Goal: Task Accomplishment & Management: Complete application form

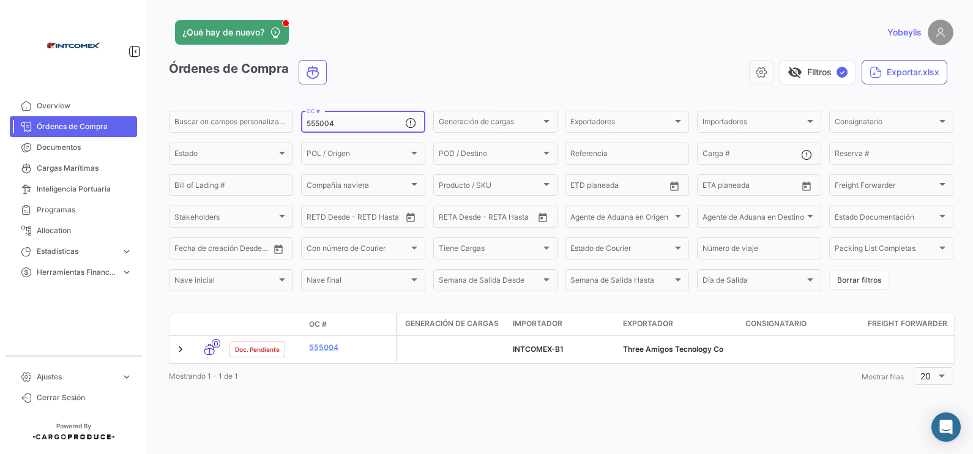
click at [345, 122] on input "555004" at bounding box center [356, 123] width 99 height 9
drag, startPoint x: 345, startPoint y: 122, endPoint x: 299, endPoint y: 122, distance: 46.5
click at [299, 122] on form "Buscar en [PERSON_NAME] personalizados... 555004 OC # Generación [PERSON_NAME] …" at bounding box center [561, 201] width 784 height 184
paste input "499"
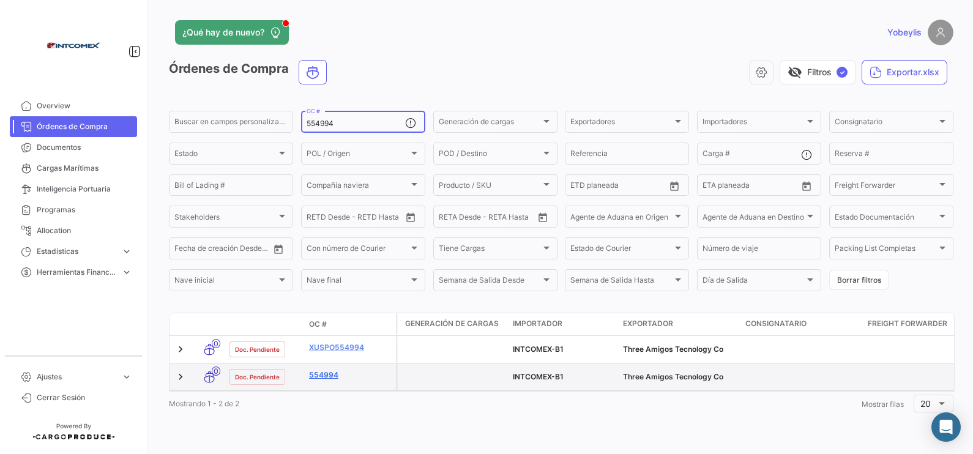
type input "554994"
click at [331, 374] on link "554994" at bounding box center [350, 375] width 82 height 11
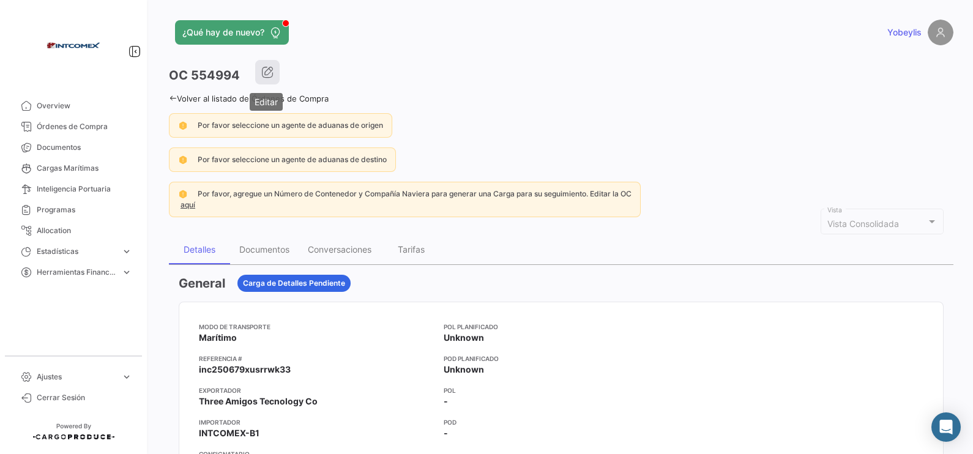
click at [275, 69] on button "button" at bounding box center [267, 72] width 24 height 24
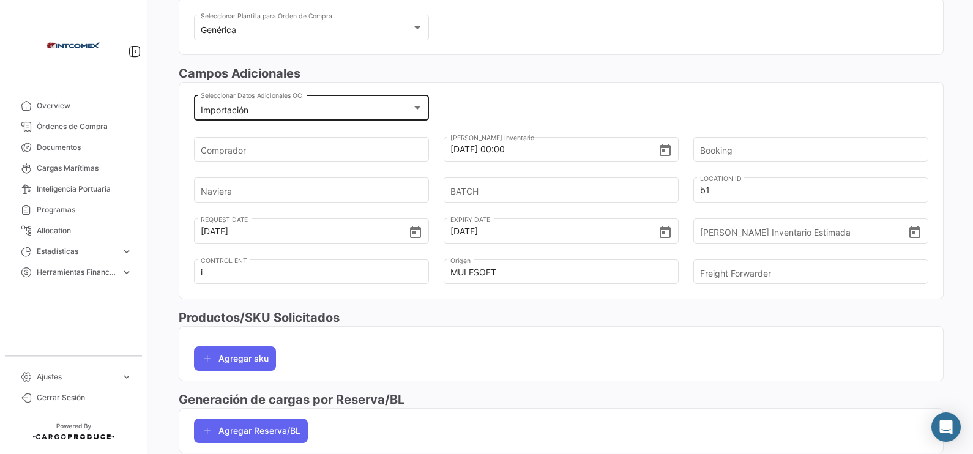
scroll to position [437, 0]
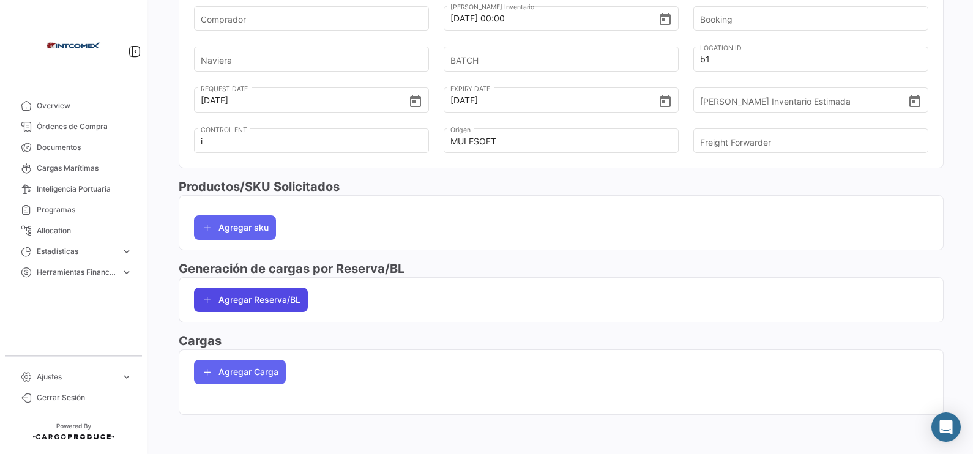
click at [291, 297] on button "Agregar Reserva/BL" at bounding box center [251, 300] width 114 height 24
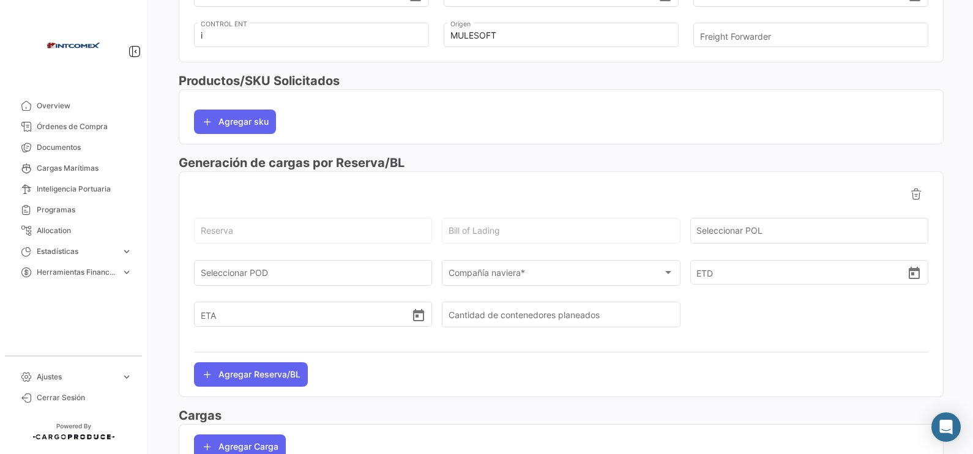
scroll to position [590, 0]
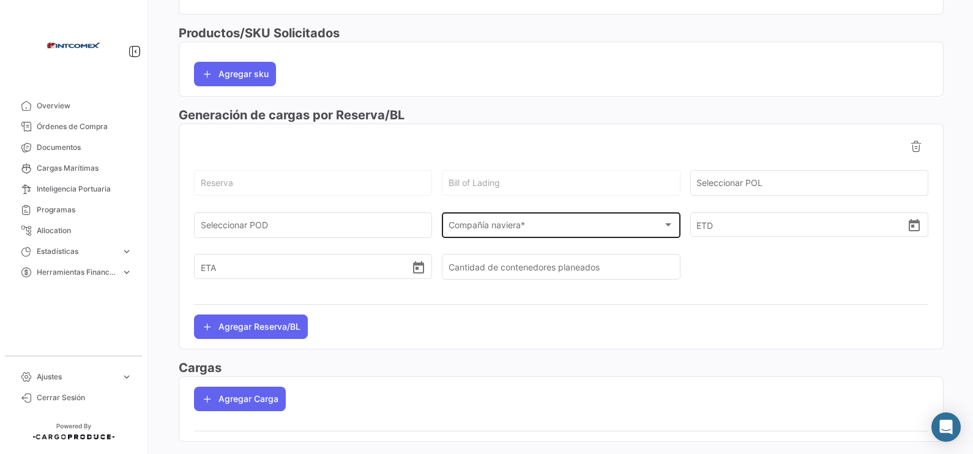
click at [493, 233] on span "Compañía naviera *" at bounding box center [556, 228] width 214 height 10
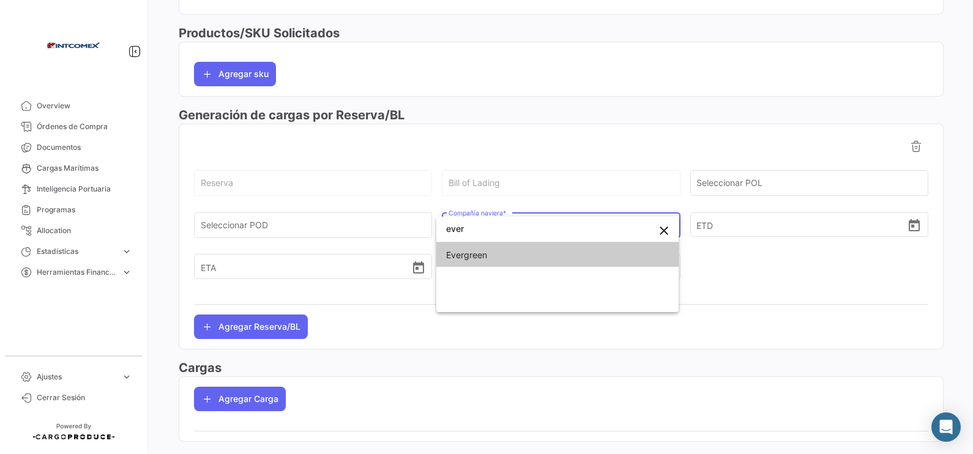
type input "ever"
click at [497, 253] on span "Evergreen" at bounding box center [557, 255] width 223 height 26
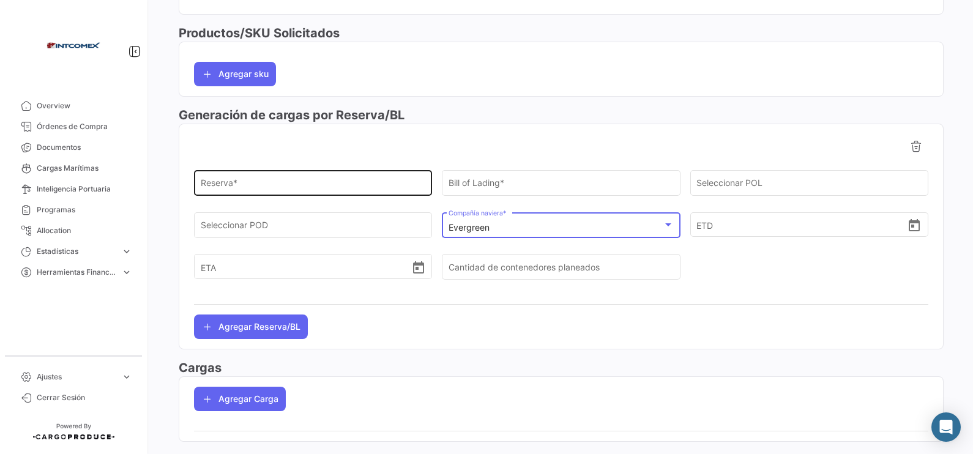
click at [306, 185] on input "Reserva *" at bounding box center [313, 186] width 225 height 10
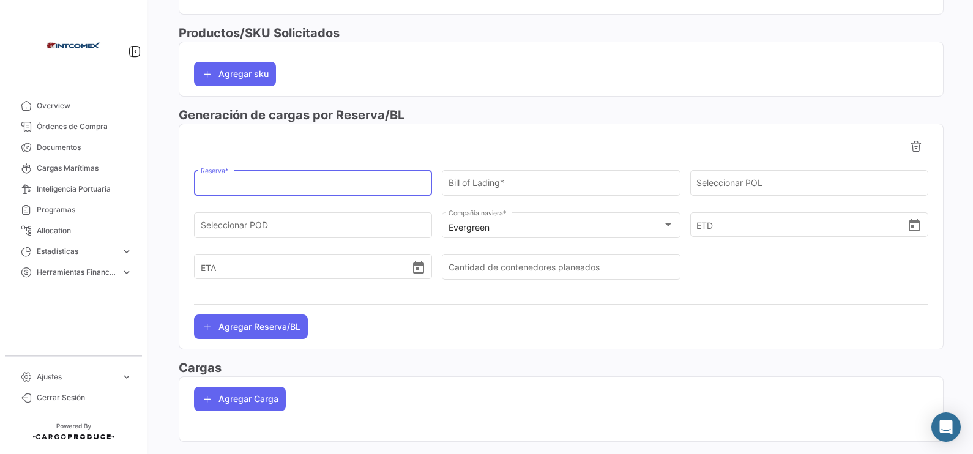
paste input "149507743849"
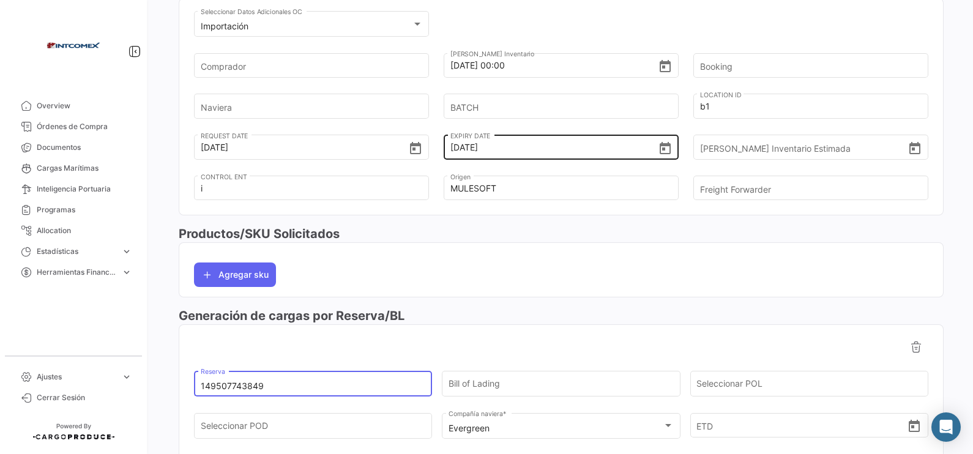
scroll to position [361, 0]
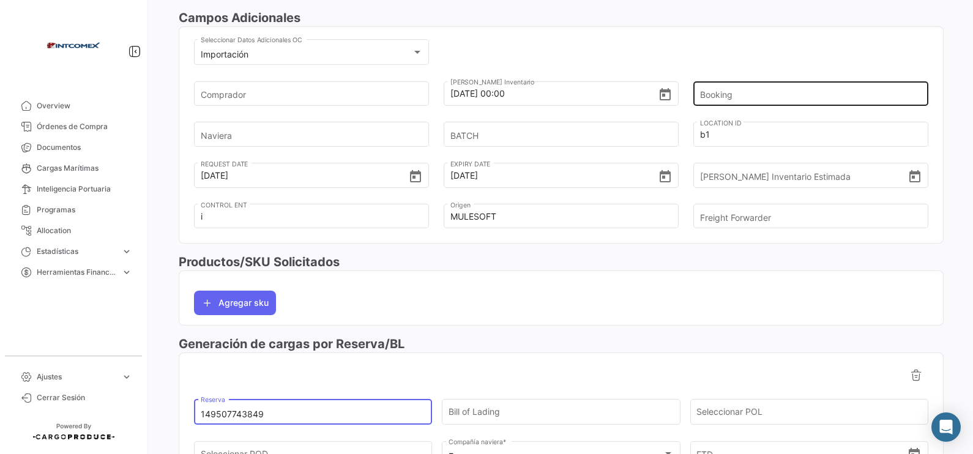
type input "149507743849"
click at [702, 97] on input "Booking" at bounding box center [805, 93] width 211 height 43
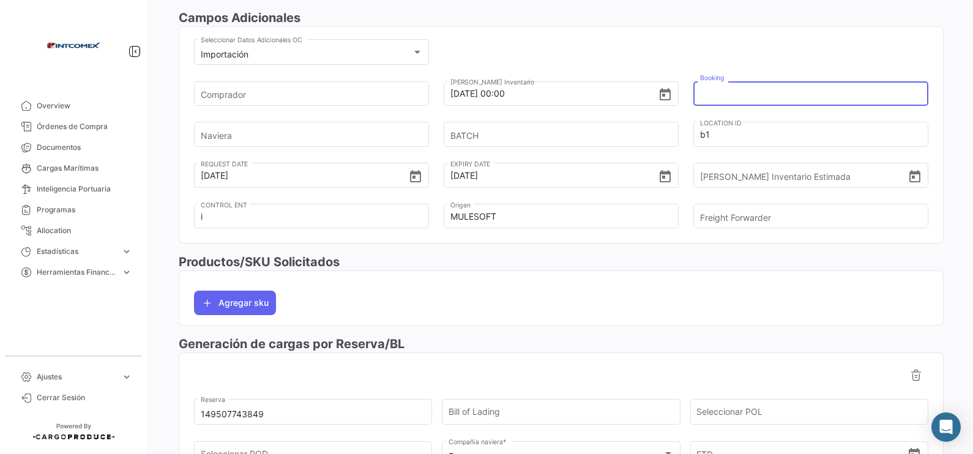
paste input "149507743849"
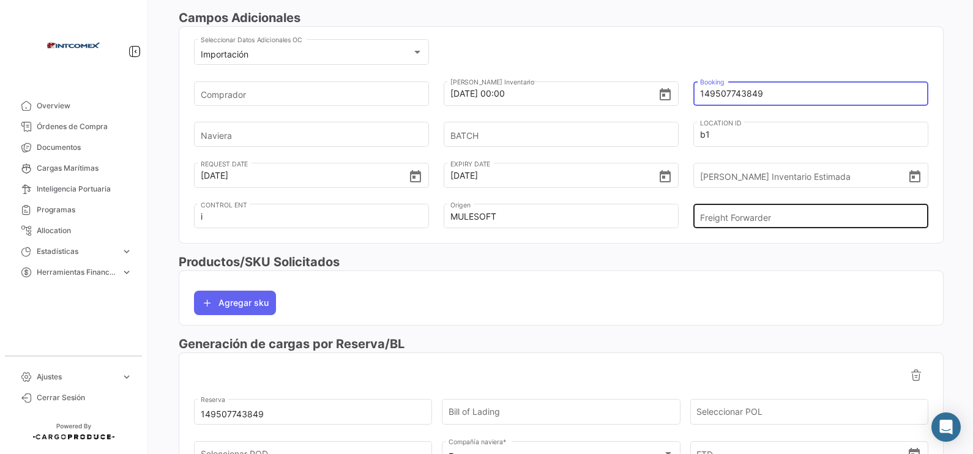
type input "149507743849"
click at [727, 219] on input "Freight Forwarder" at bounding box center [805, 216] width 211 height 43
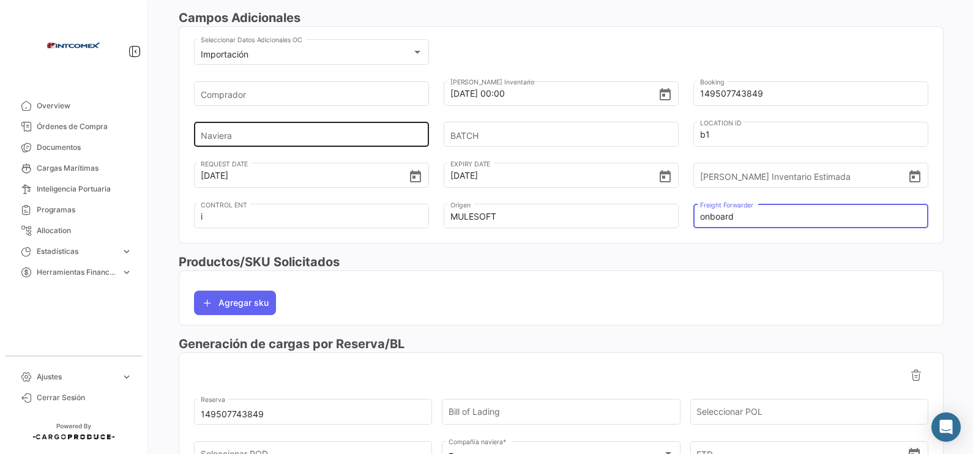
type input "onboard"
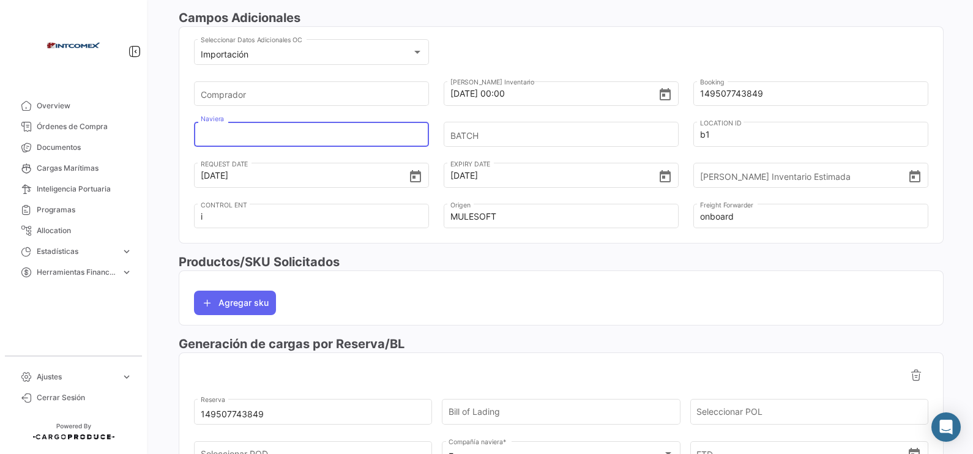
click at [315, 140] on input "Naviera" at bounding box center [306, 134] width 211 height 43
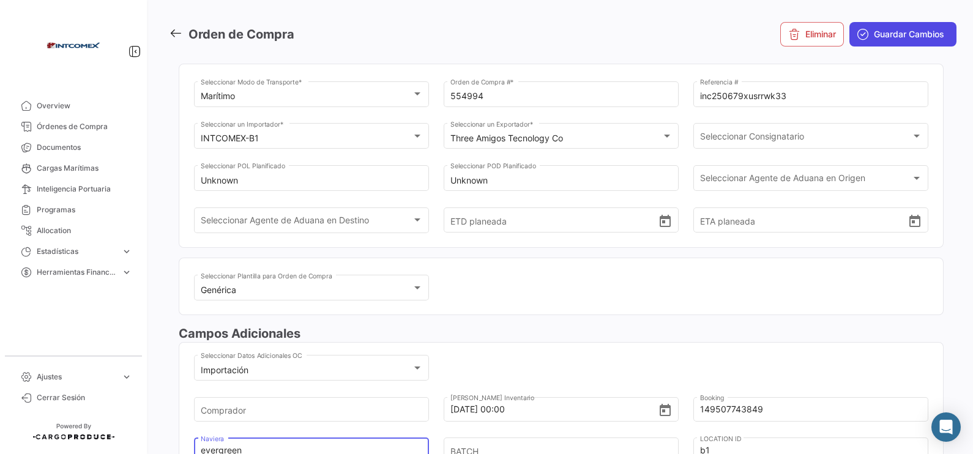
scroll to position [0, 0]
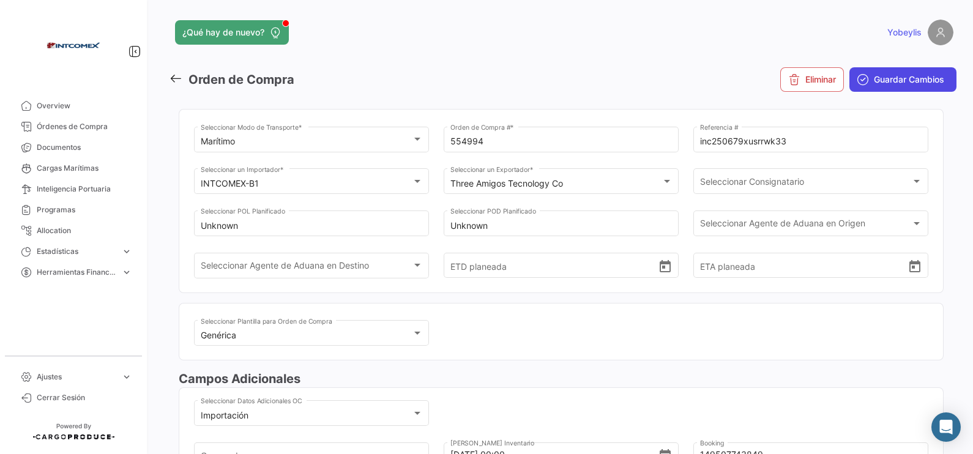
type input "evergreen"
click at [909, 79] on span "Guardar Cambios" at bounding box center [909, 79] width 70 height 12
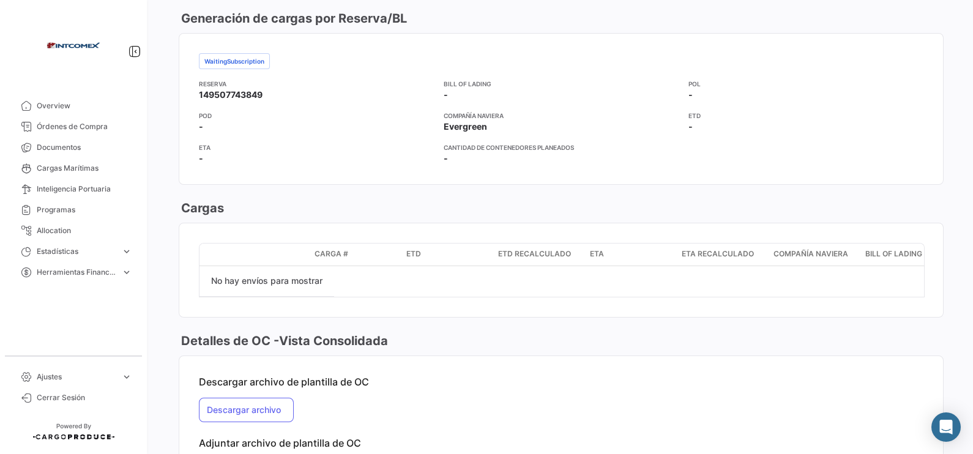
scroll to position [1115, 0]
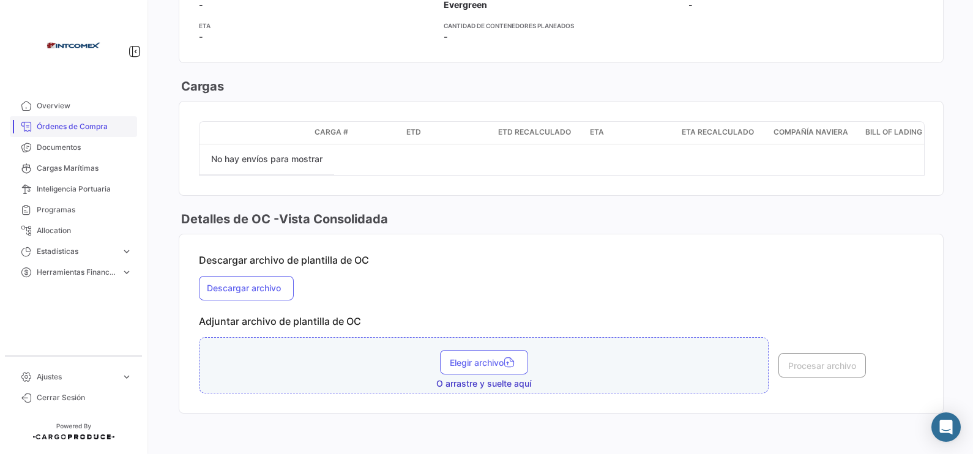
click at [75, 125] on span "Órdenes de Compra" at bounding box center [84, 126] width 95 height 11
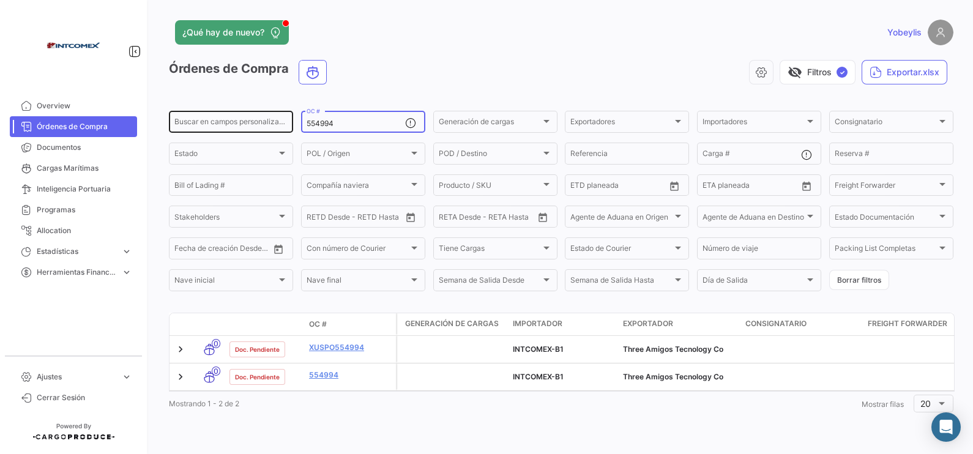
drag, startPoint x: 351, startPoint y: 120, endPoint x: 267, endPoint y: 113, distance: 84.1
click at [0, 0] on div "Buscar en [PERSON_NAME] personalizados... 554994 OC # Generación [PERSON_NAME] …" at bounding box center [0, 0] width 0 height 0
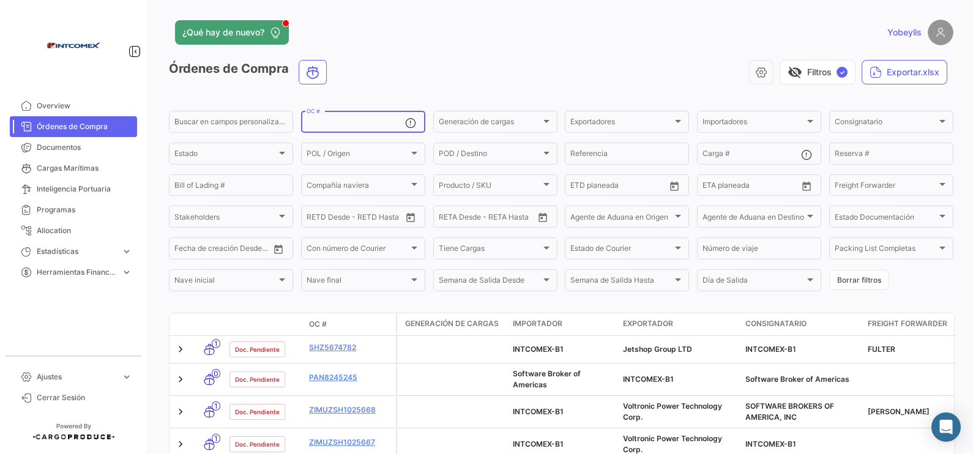
click at [346, 125] on input "OC #" at bounding box center [356, 123] width 99 height 9
paste input "553956"
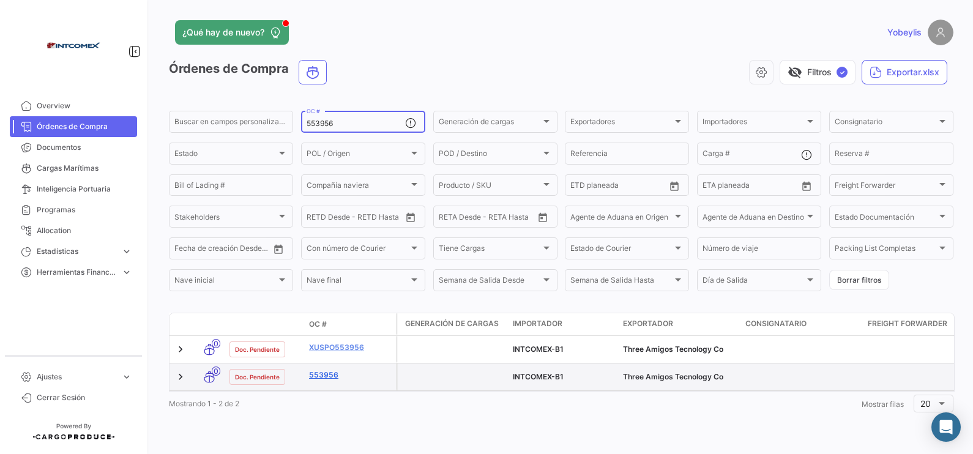
type input "553956"
click at [329, 373] on link "553956" at bounding box center [350, 375] width 82 height 11
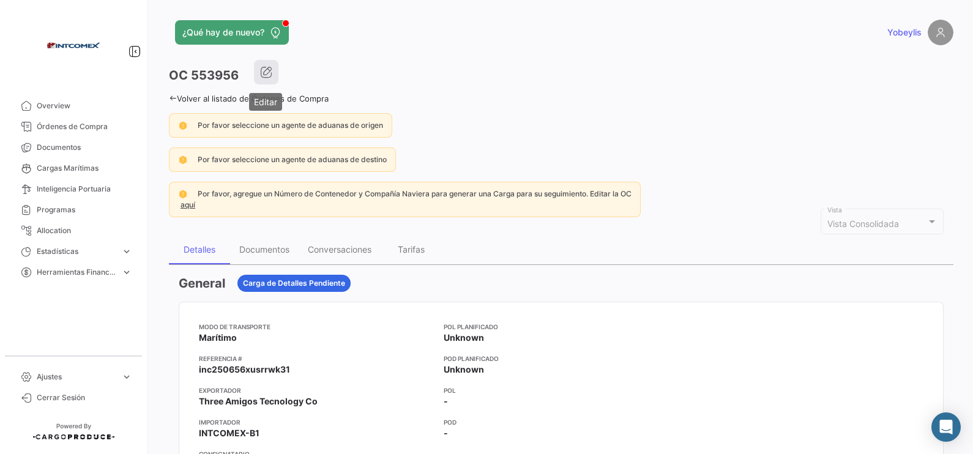
click at [272, 79] on button "button" at bounding box center [266, 72] width 24 height 24
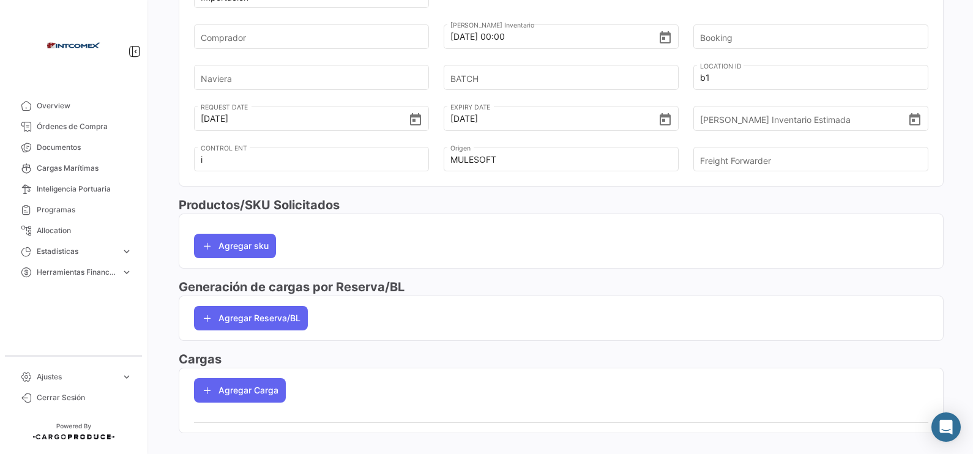
scroll to position [437, 0]
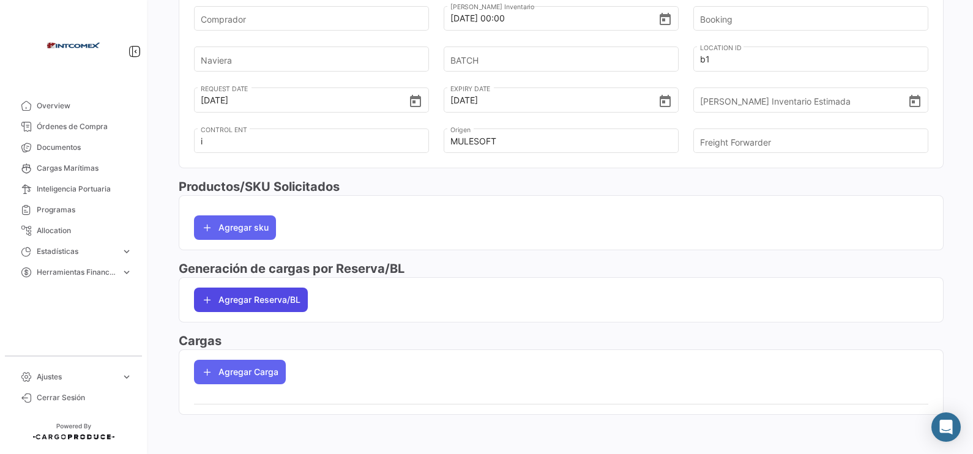
click at [262, 303] on button "Agregar Reserva/BL" at bounding box center [251, 300] width 114 height 24
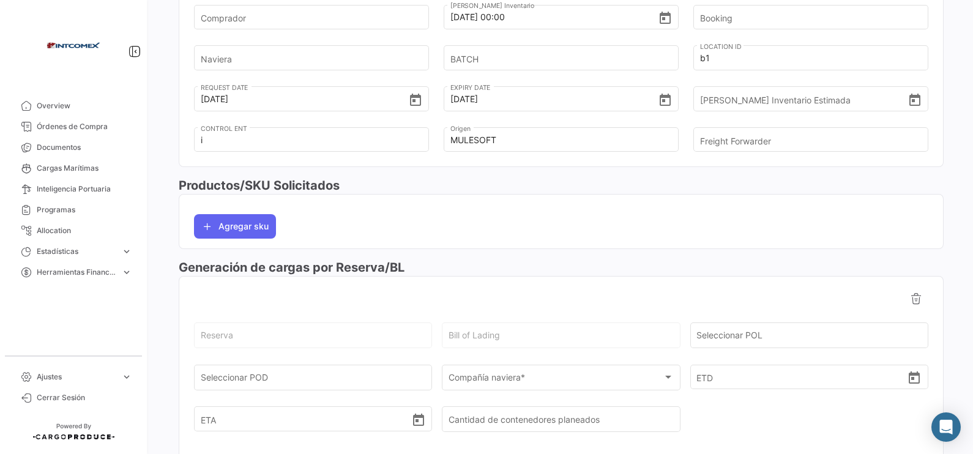
scroll to position [590, 0]
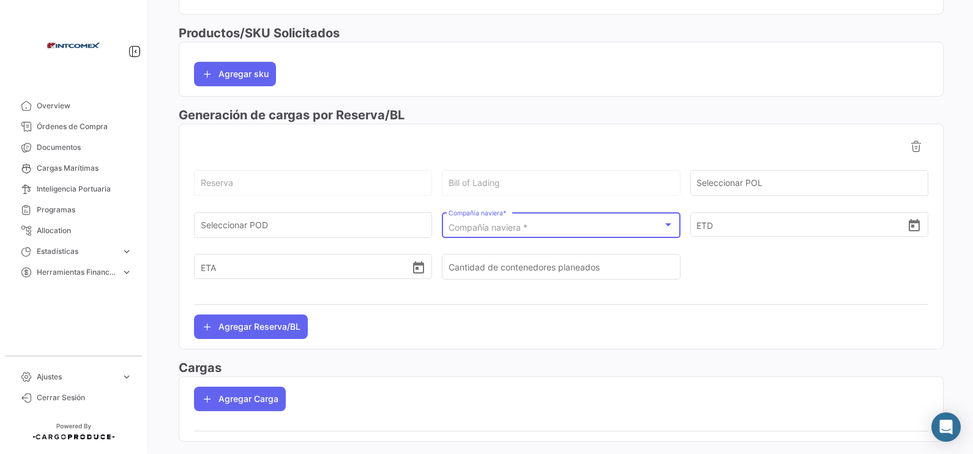
click at [514, 231] on span "Compañía naviera *" at bounding box center [488, 227] width 79 height 10
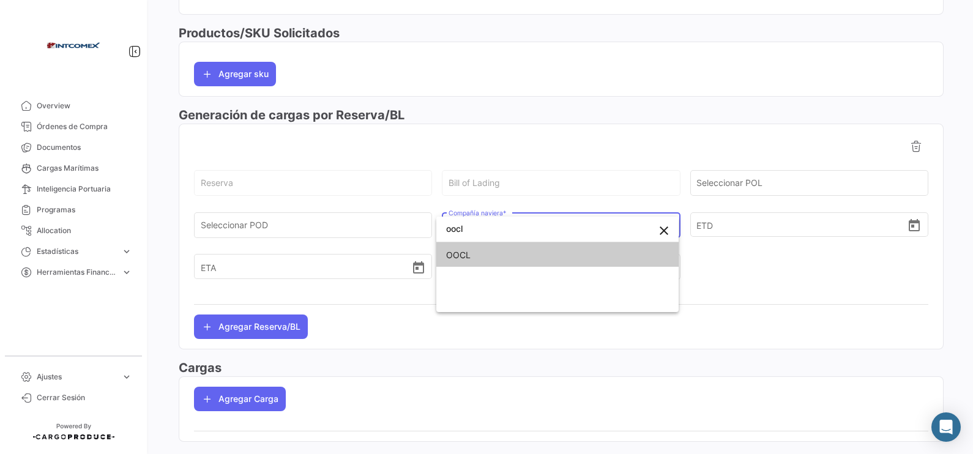
type input "oocl"
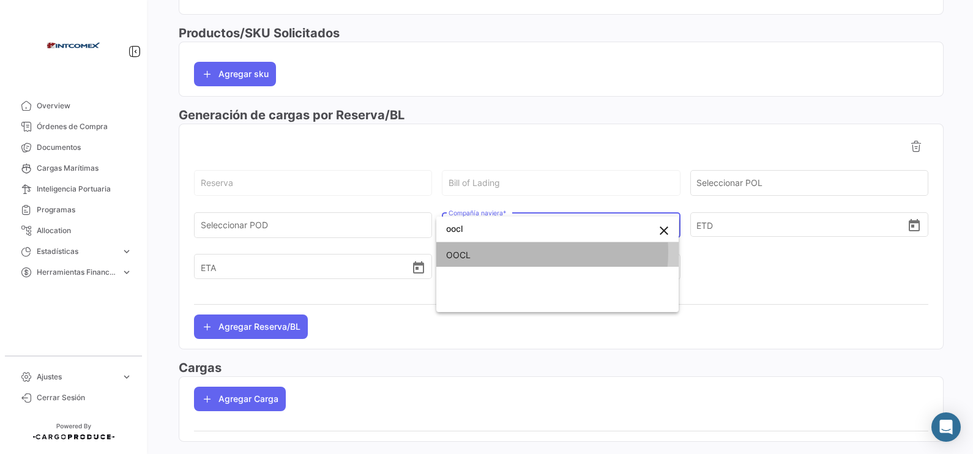
click at [516, 252] on span "OOCL" at bounding box center [557, 255] width 223 height 26
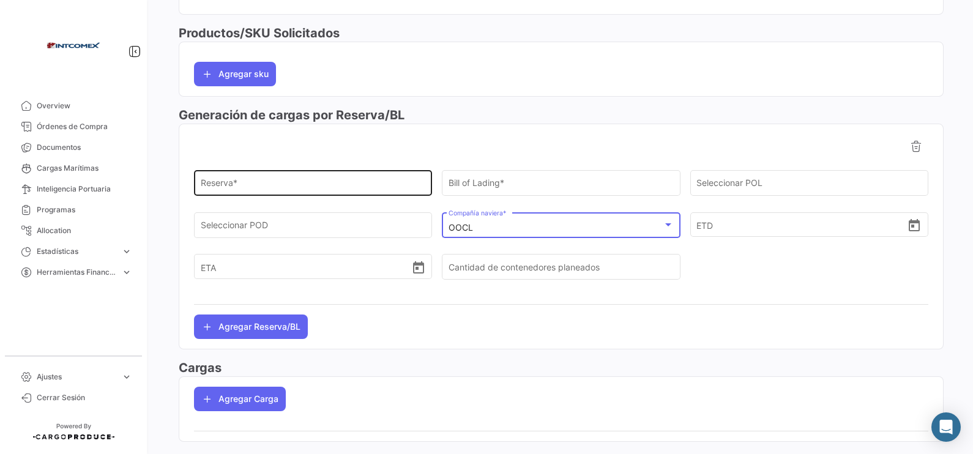
click at [299, 190] on input "Reserva *" at bounding box center [313, 186] width 225 height 10
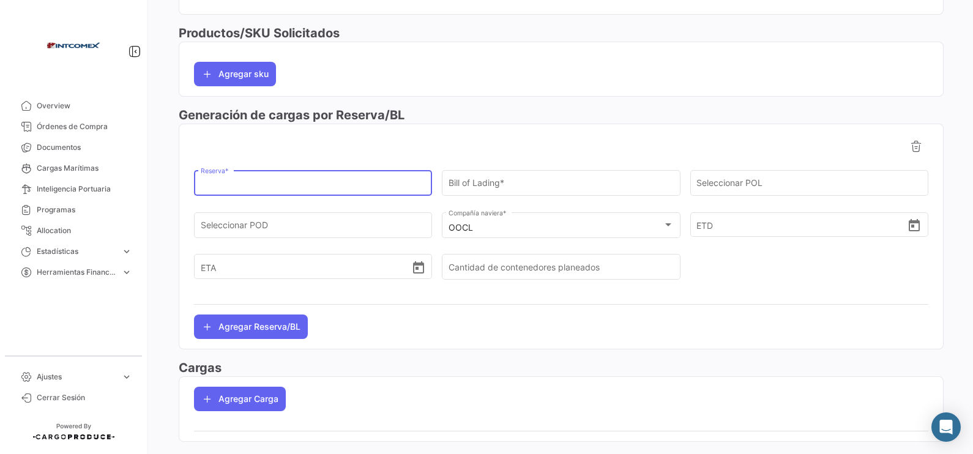
paste input "2312441720"
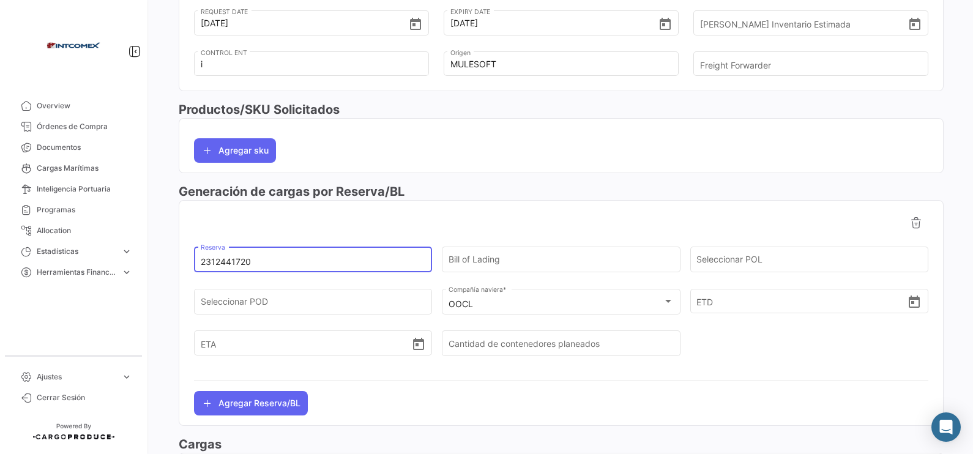
scroll to position [437, 0]
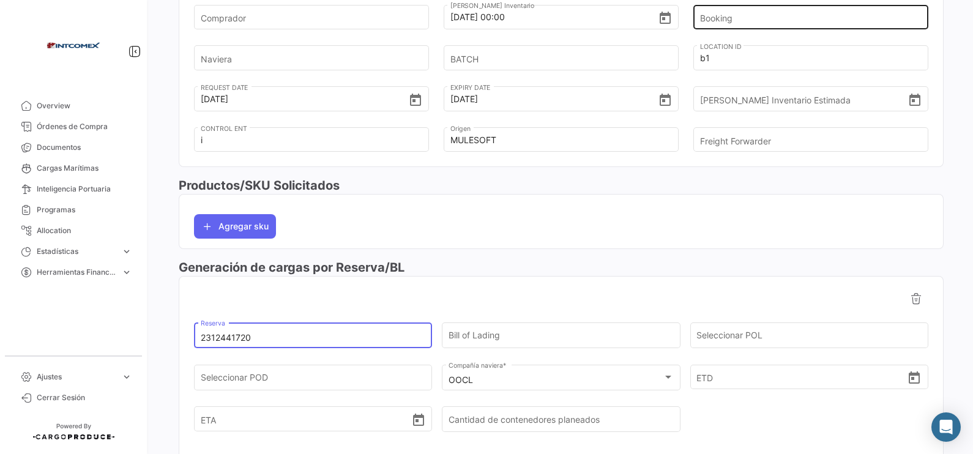
type input "2312441720"
click at [731, 20] on input "Booking" at bounding box center [805, 17] width 211 height 43
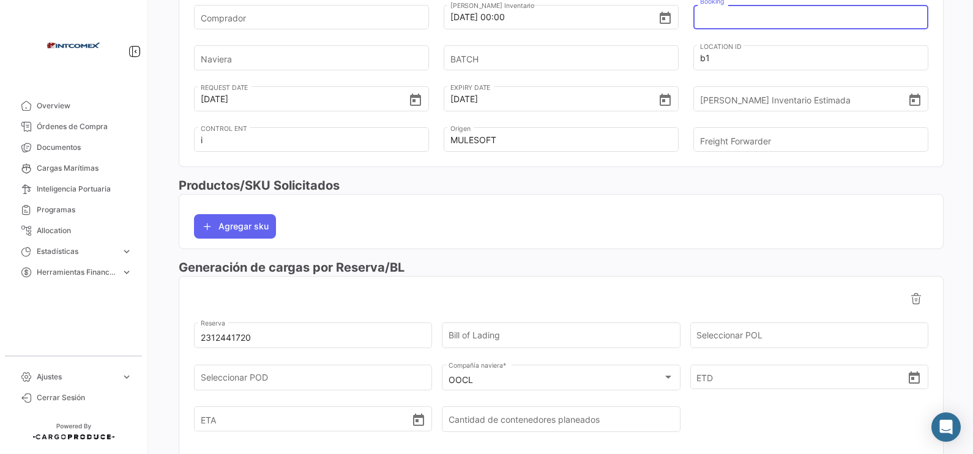
paste input "2312441720"
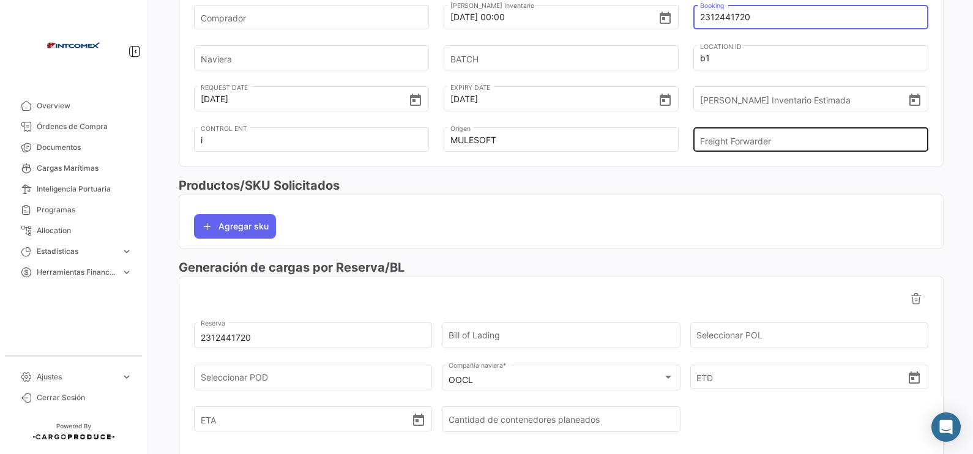
type input "2312441720"
click at [751, 141] on input "Freight Forwarder" at bounding box center [805, 140] width 211 height 43
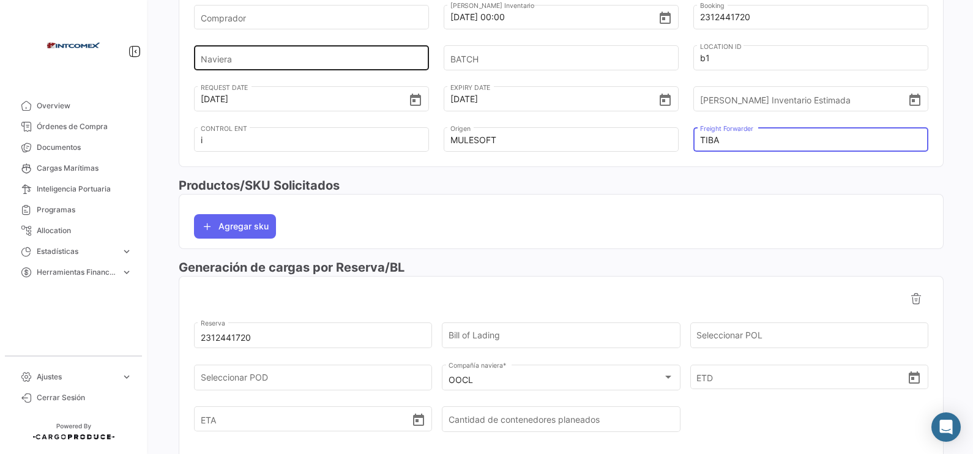
type input "TIBA"
click at [389, 58] on input "Naviera" at bounding box center [306, 58] width 211 height 43
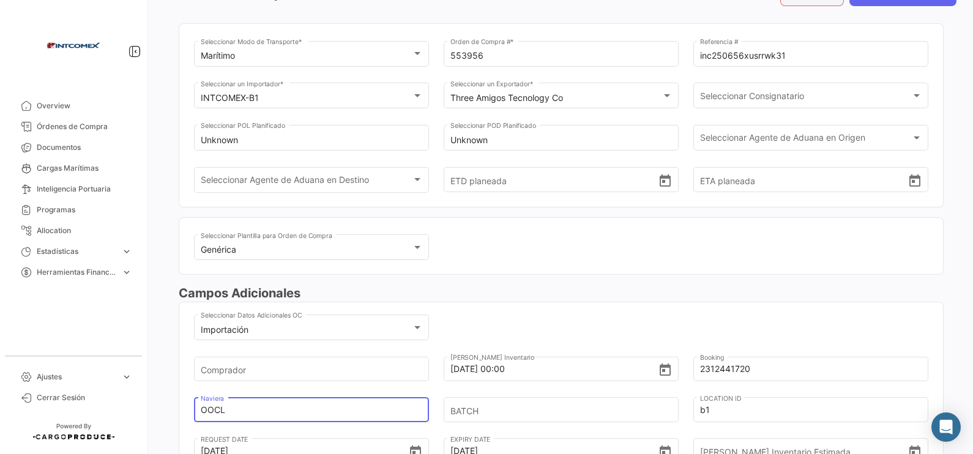
scroll to position [0, 0]
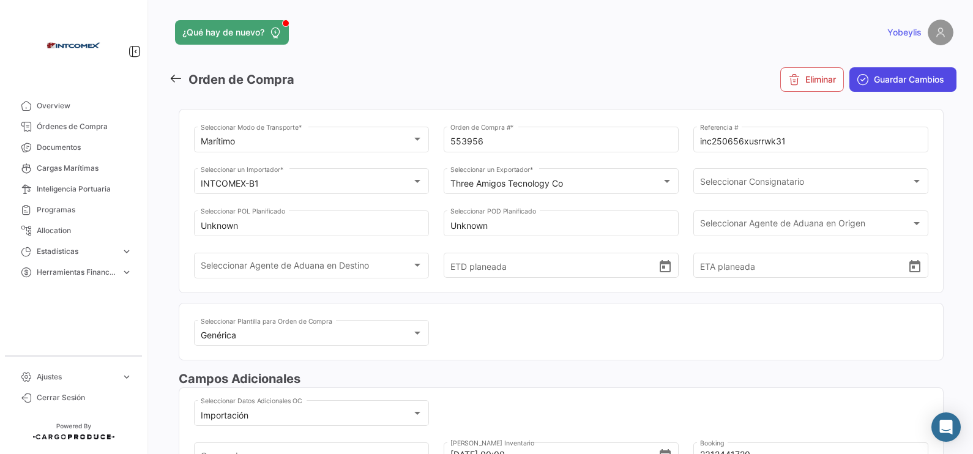
type input "OOCL"
click at [909, 83] on span "Guardar Cambios" at bounding box center [909, 79] width 70 height 12
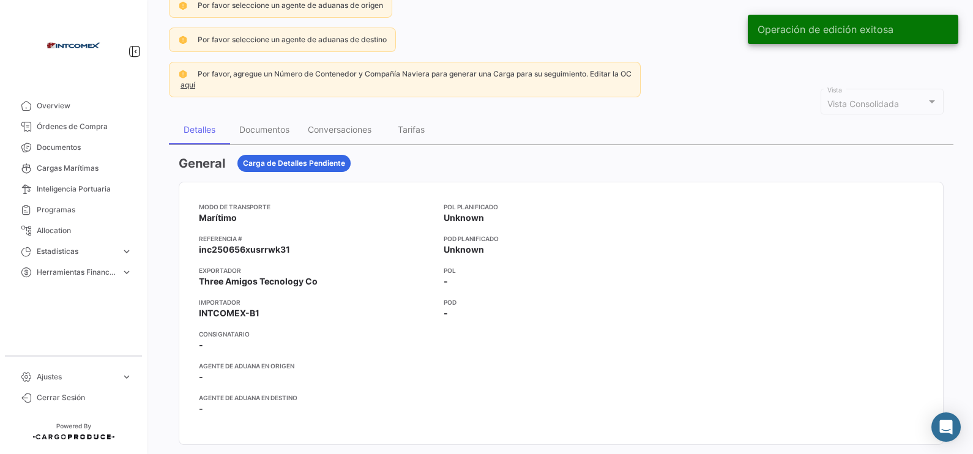
scroll to position [76, 0]
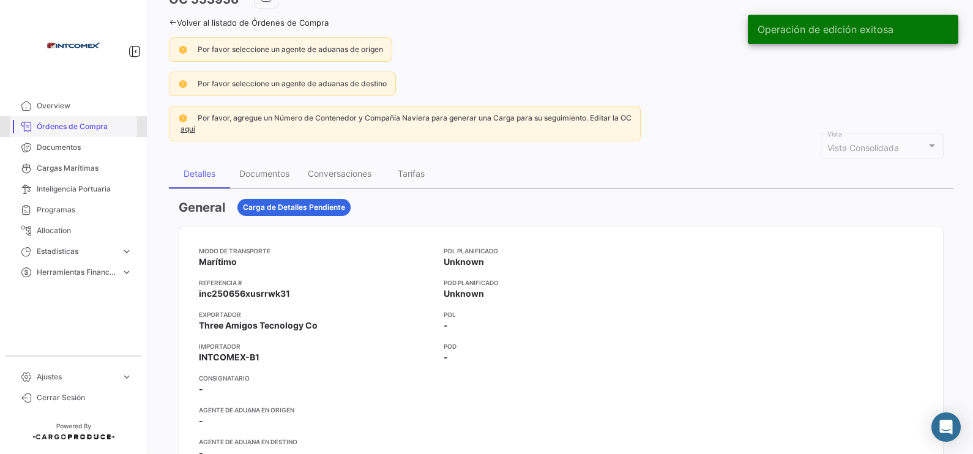
click at [99, 120] on link "Órdenes de Compra" at bounding box center [73, 126] width 127 height 21
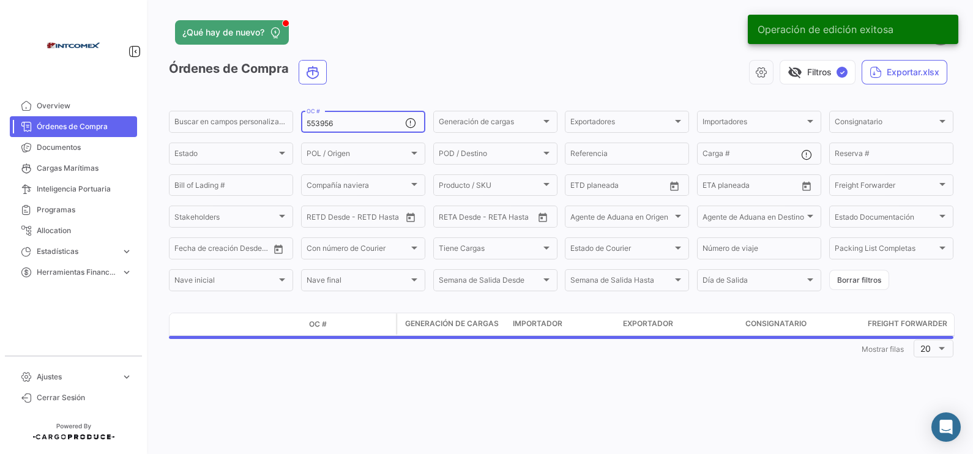
click at [338, 124] on input "553956" at bounding box center [356, 123] width 99 height 9
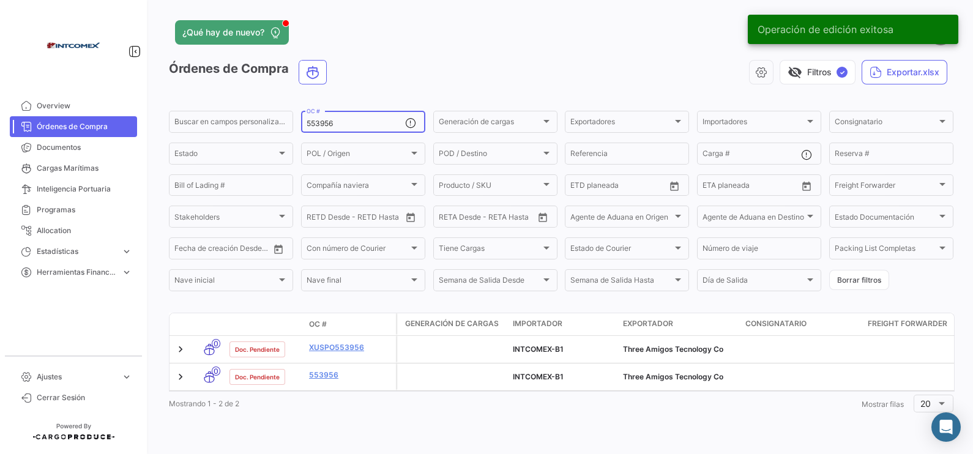
drag, startPoint x: 341, startPoint y: 122, endPoint x: 303, endPoint y: 119, distance: 37.5
click at [302, 123] on div "553956 OC #" at bounding box center [363, 121] width 124 height 24
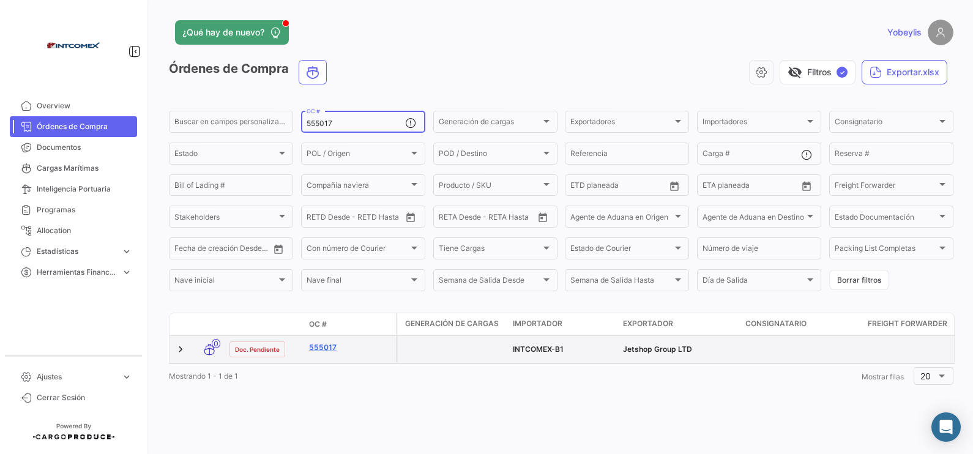
type input "555017"
click at [332, 347] on link "555017" at bounding box center [350, 347] width 82 height 11
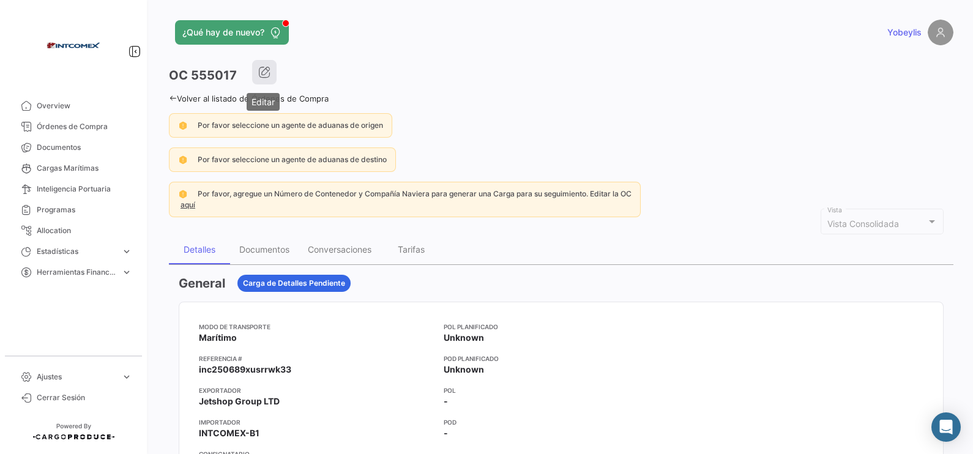
click at [266, 73] on icon "button" at bounding box center [264, 72] width 12 height 12
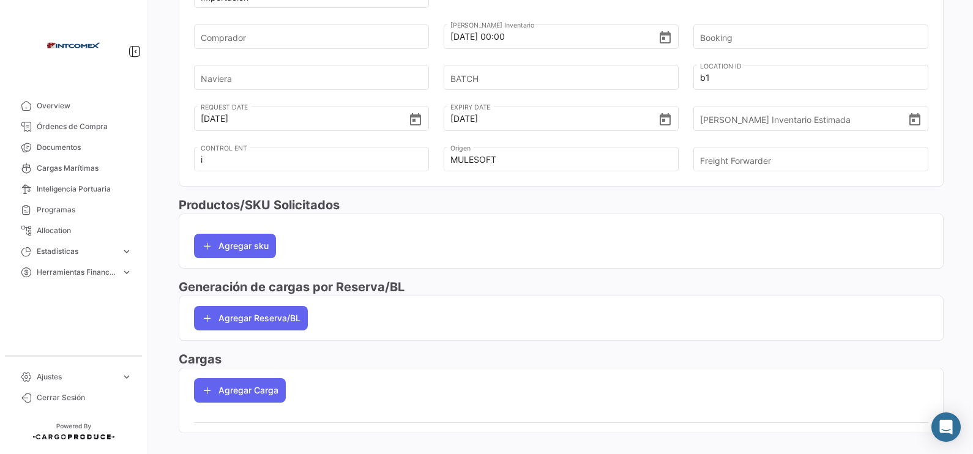
scroll to position [437, 0]
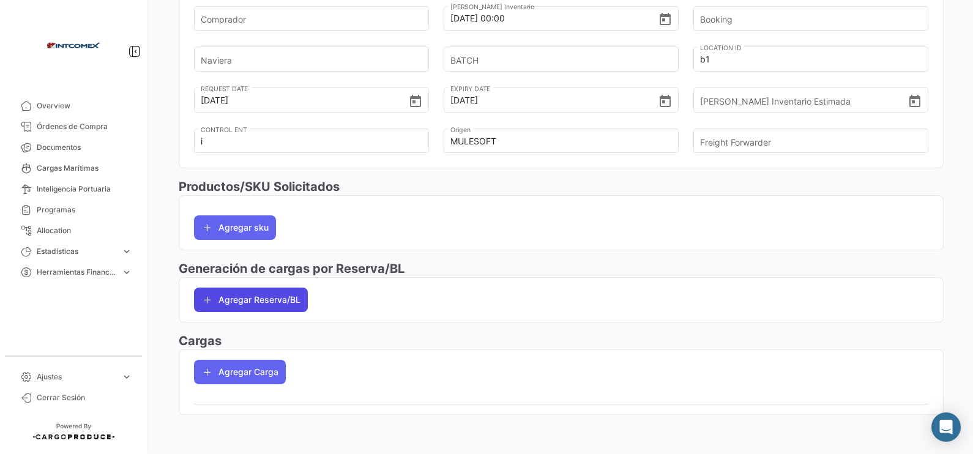
click at [283, 308] on button "Agregar Reserva/BL" at bounding box center [251, 300] width 114 height 24
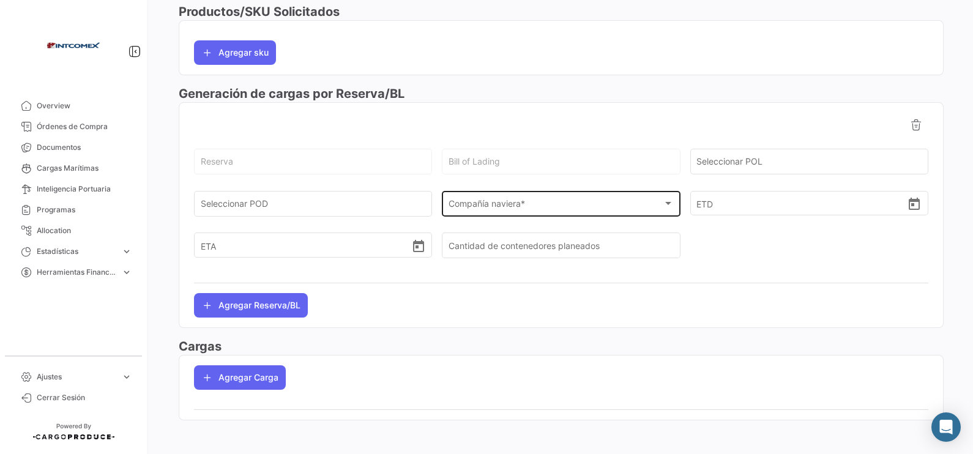
scroll to position [618, 0]
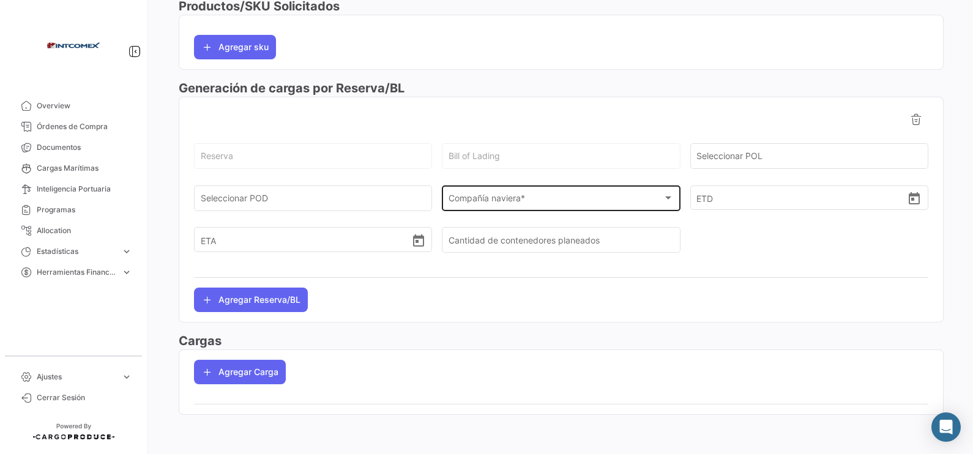
click at [531, 193] on div "Compañía naviera * Compañía naviera *" at bounding box center [561, 197] width 225 height 28
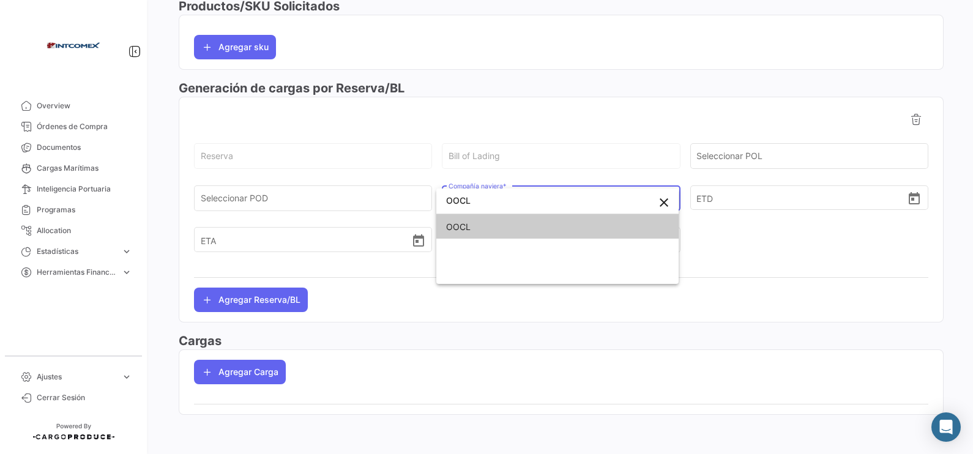
type input "OOCL"
click at [512, 233] on span "OOCL" at bounding box center [557, 227] width 223 height 26
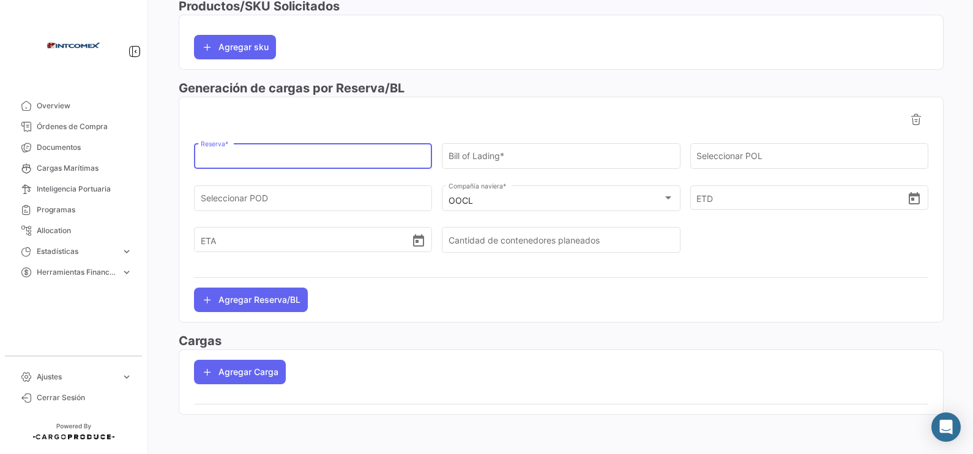
click at [260, 156] on input "Reserva *" at bounding box center [313, 159] width 225 height 10
paste input "2312441720"
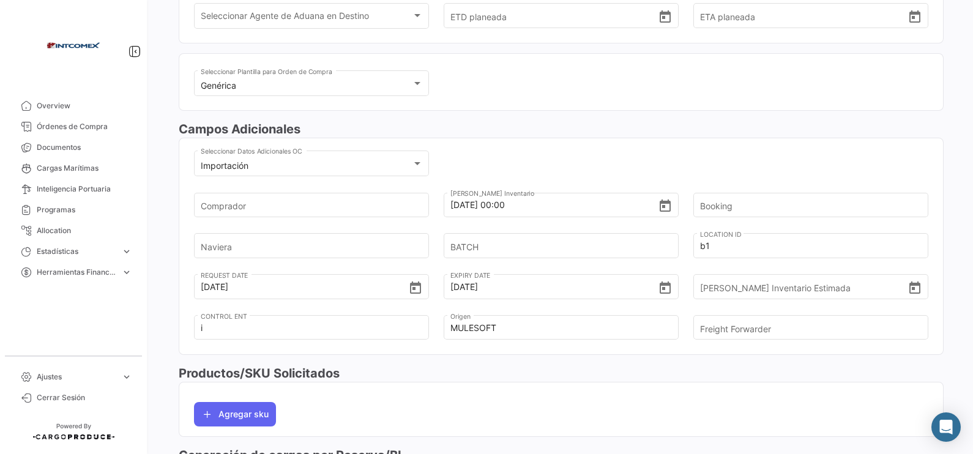
scroll to position [236, 0]
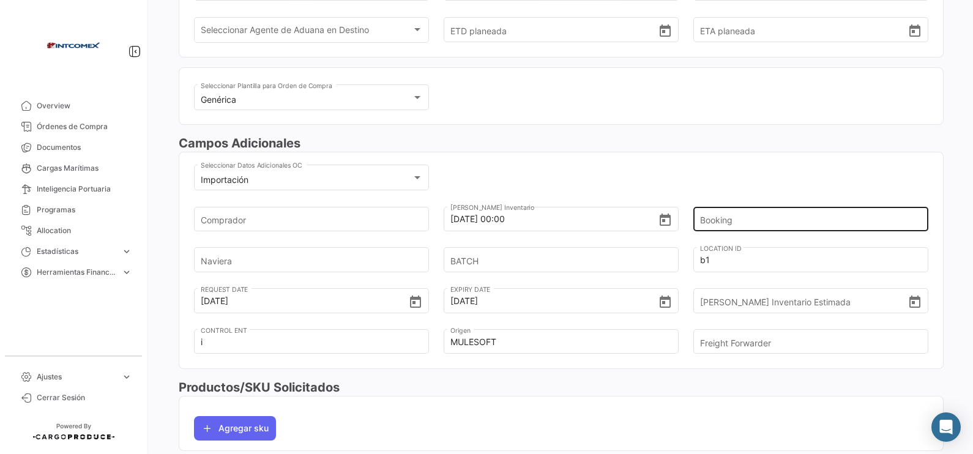
type input "2312441720"
click at [726, 215] on input "Booking" at bounding box center [805, 219] width 211 height 43
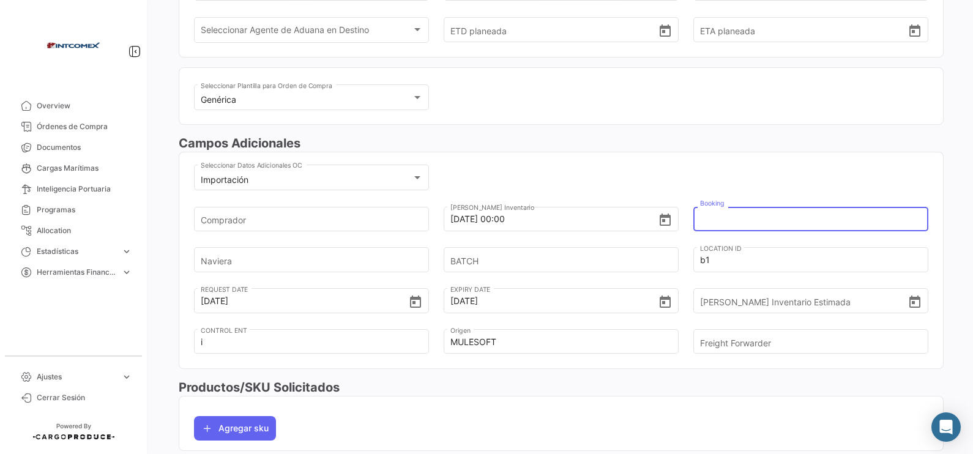
paste input "2312441720"
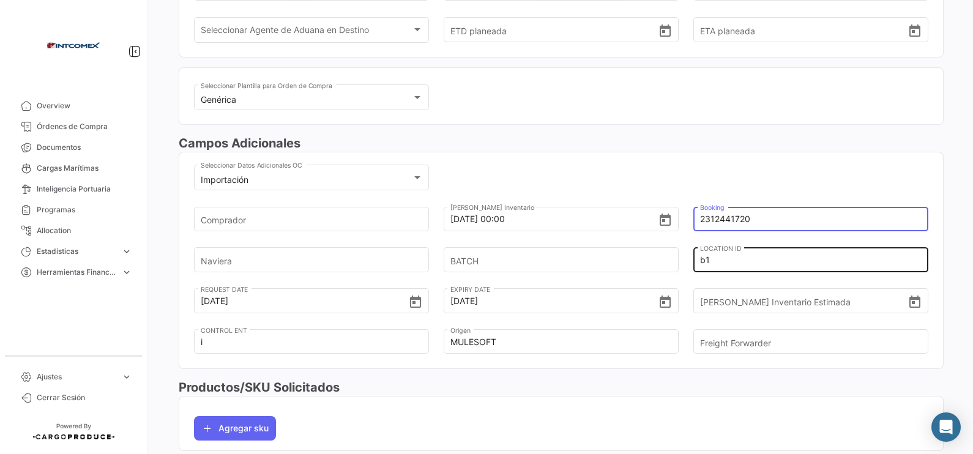
scroll to position [389, 0]
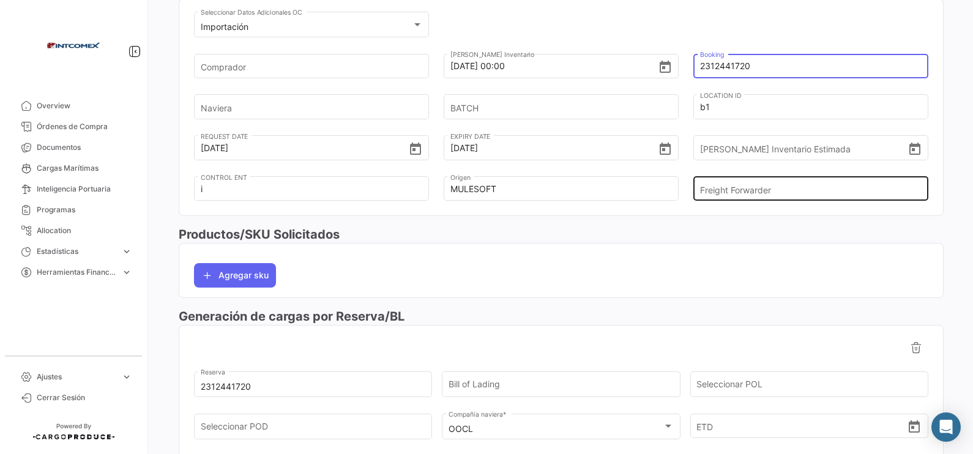
type input "2312441720"
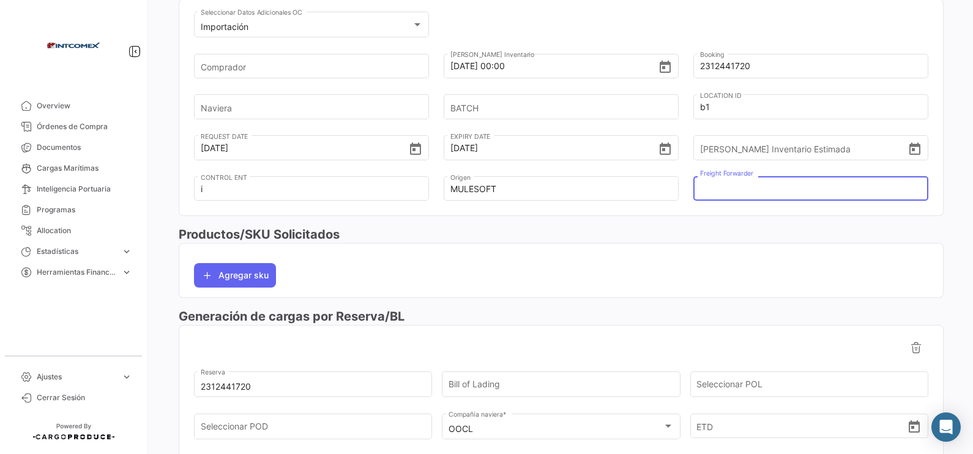
click at [737, 194] on input "Freight Forwarder" at bounding box center [805, 189] width 211 height 43
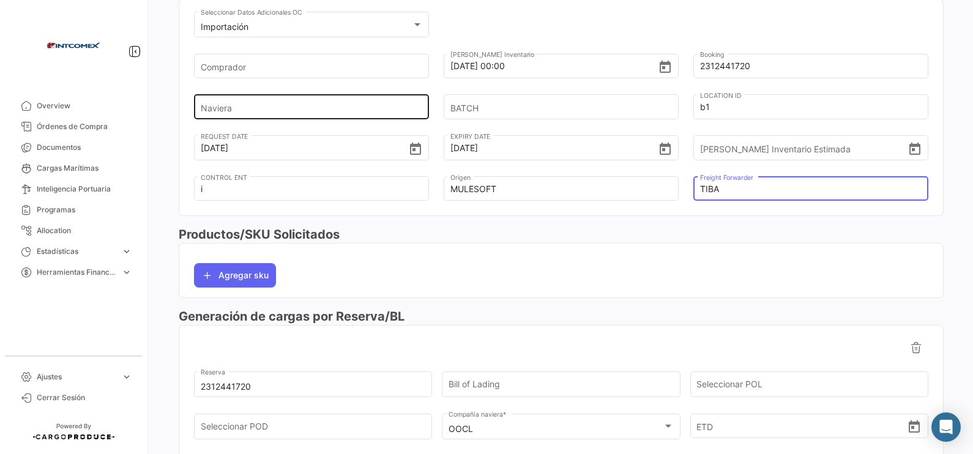
type input "TIBA"
click at [364, 110] on input "Naviera" at bounding box center [306, 107] width 211 height 43
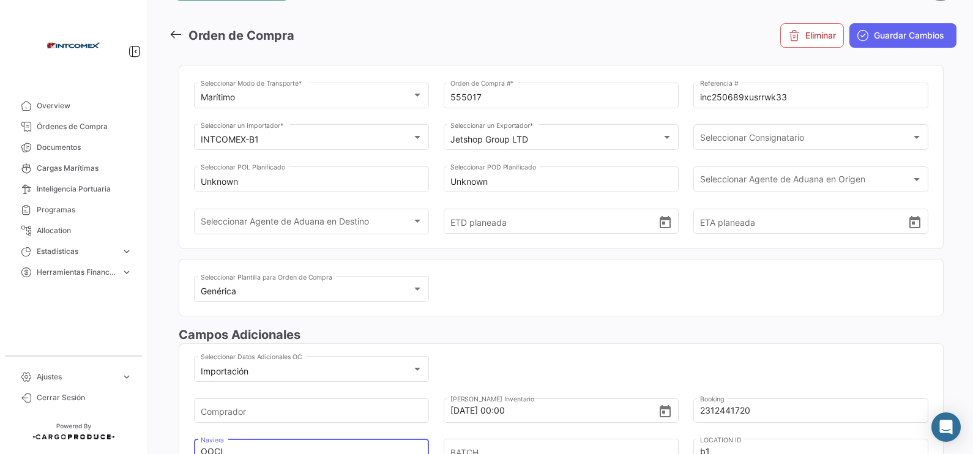
scroll to position [0, 0]
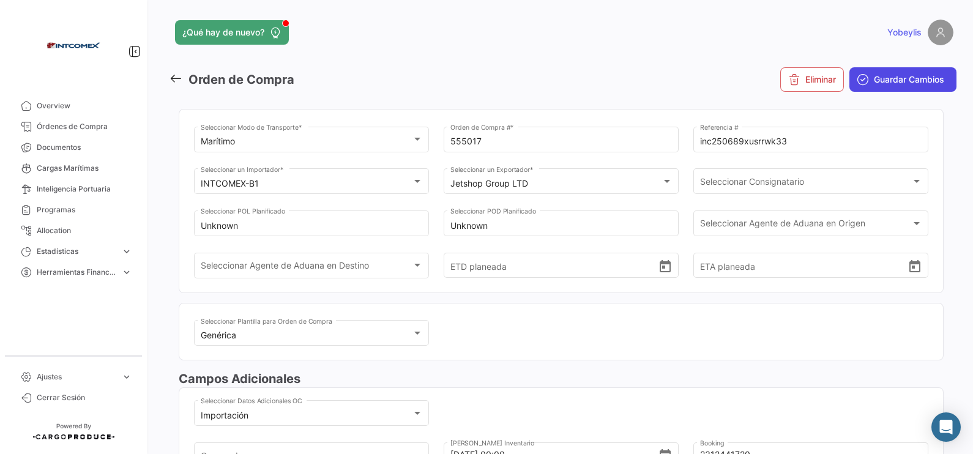
type input "OOCL"
click at [887, 74] on span "Guardar Cambios" at bounding box center [909, 79] width 70 height 12
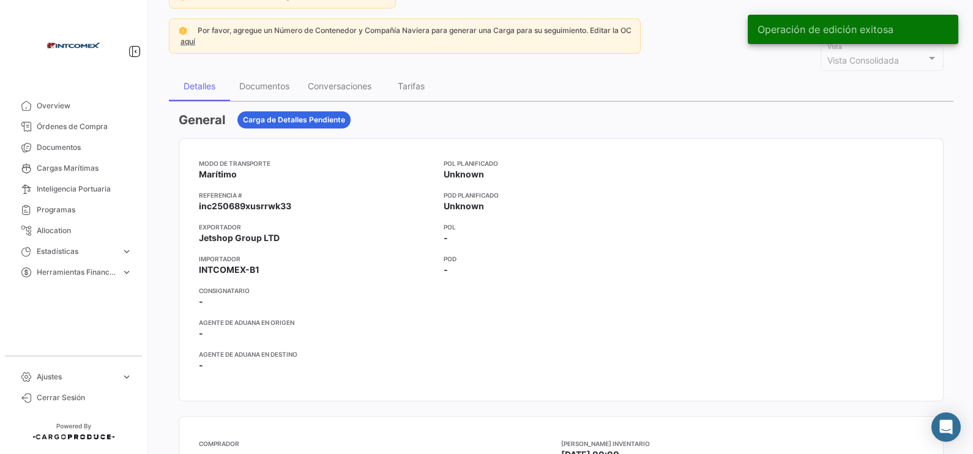
scroll to position [76, 0]
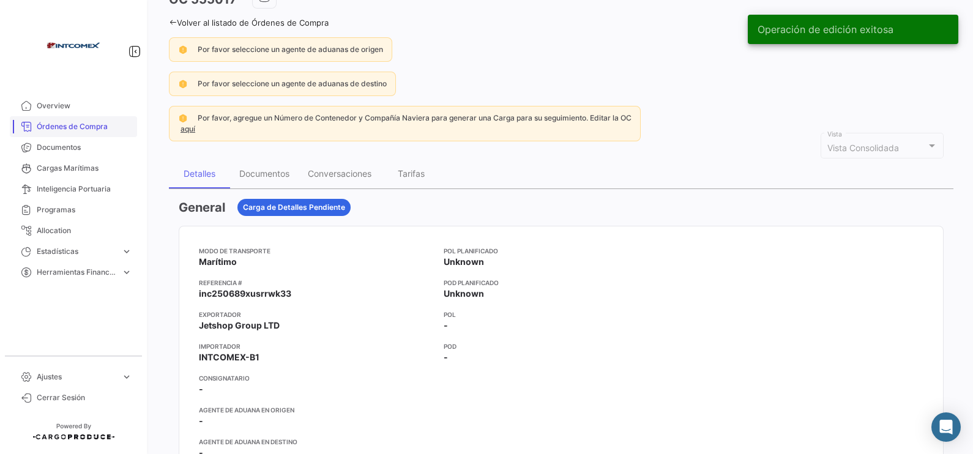
click at [110, 130] on span "Órdenes de Compra" at bounding box center [84, 126] width 95 height 11
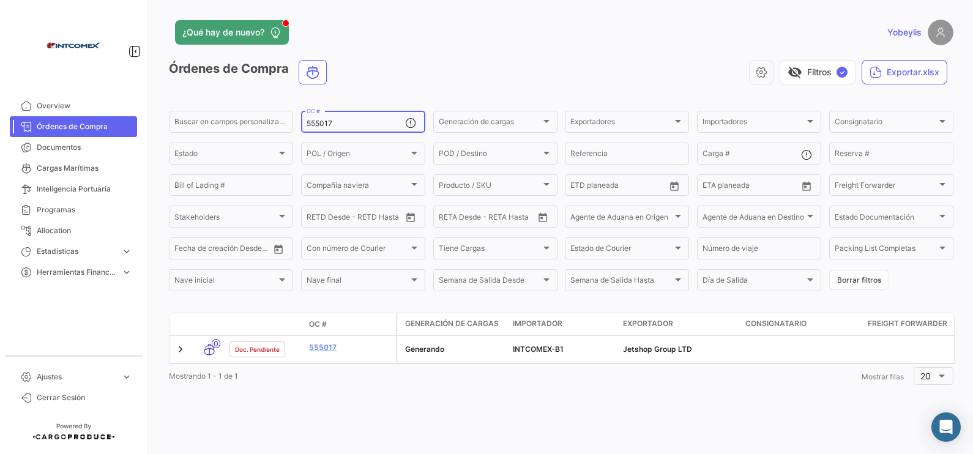
click at [365, 128] on input "555017" at bounding box center [356, 123] width 99 height 9
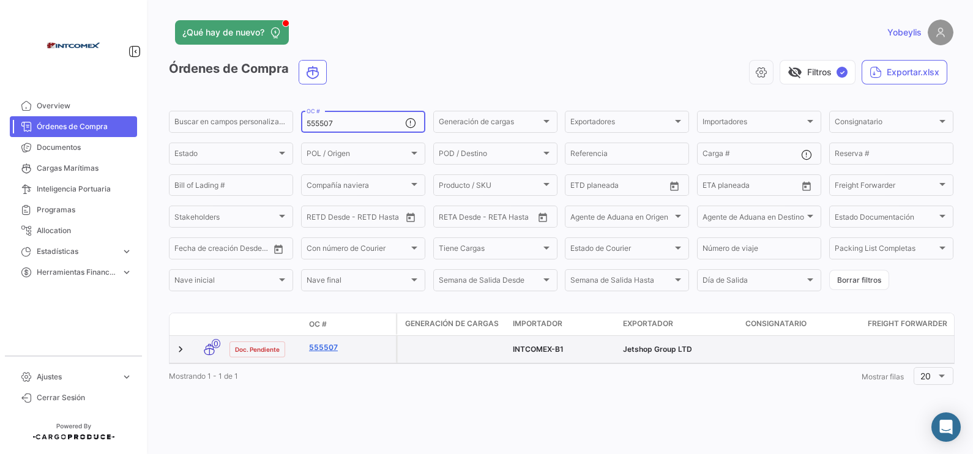
type input "555507"
click at [329, 347] on link "555507" at bounding box center [350, 347] width 82 height 11
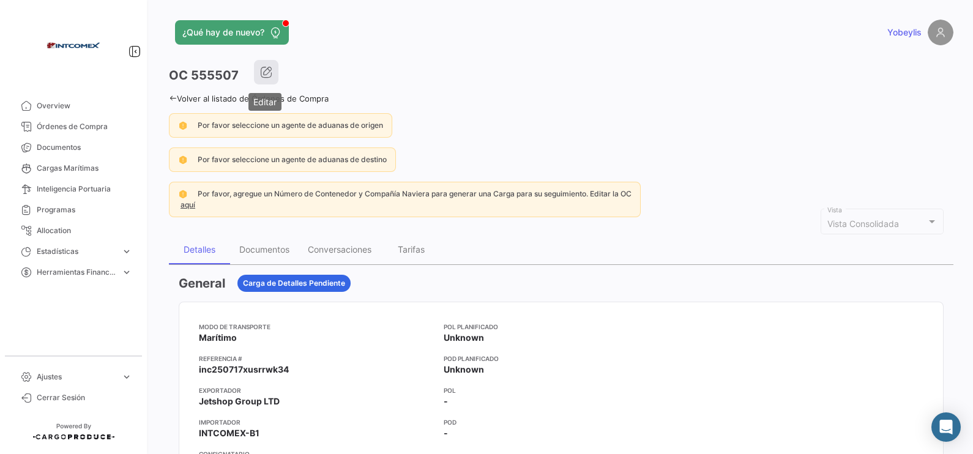
click at [270, 76] on icon "button" at bounding box center [266, 72] width 12 height 12
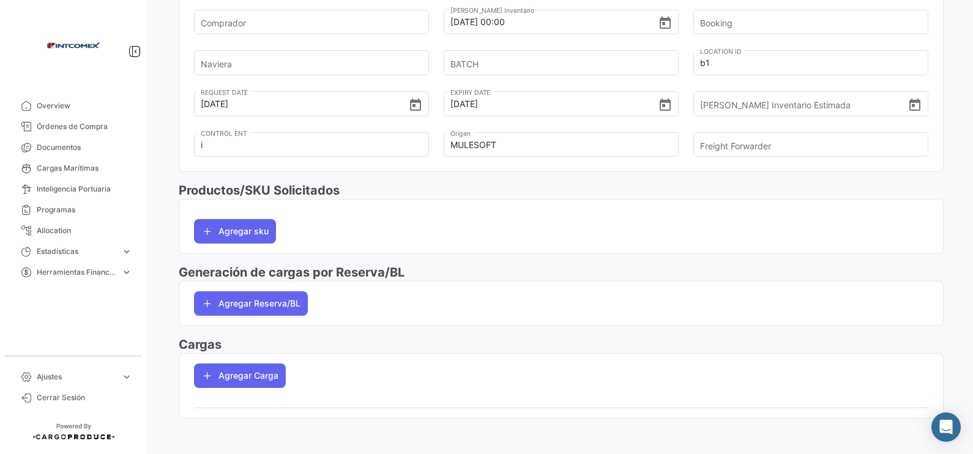
scroll to position [437, 0]
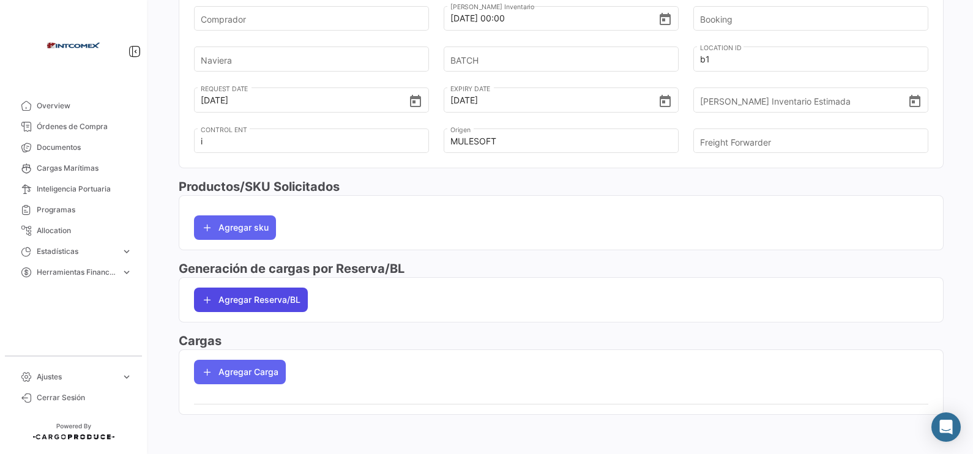
click at [297, 305] on button "Agregar Reserva/BL" at bounding box center [251, 300] width 114 height 24
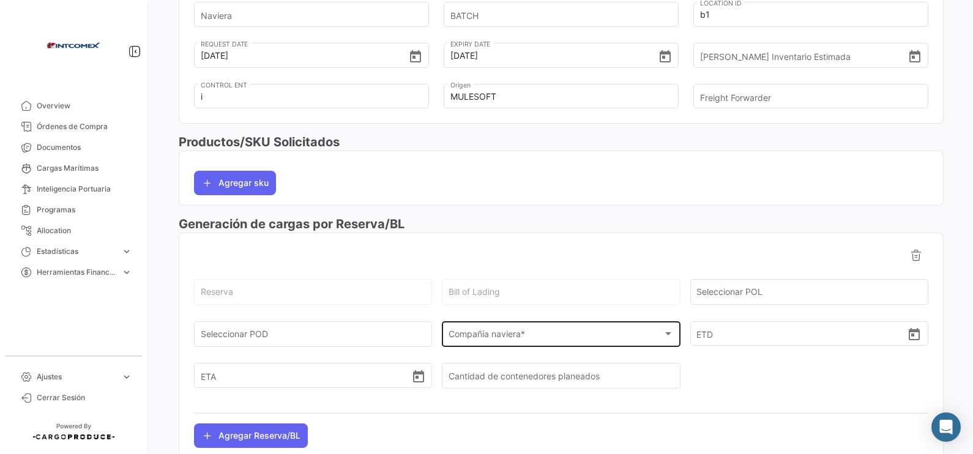
scroll to position [513, 0]
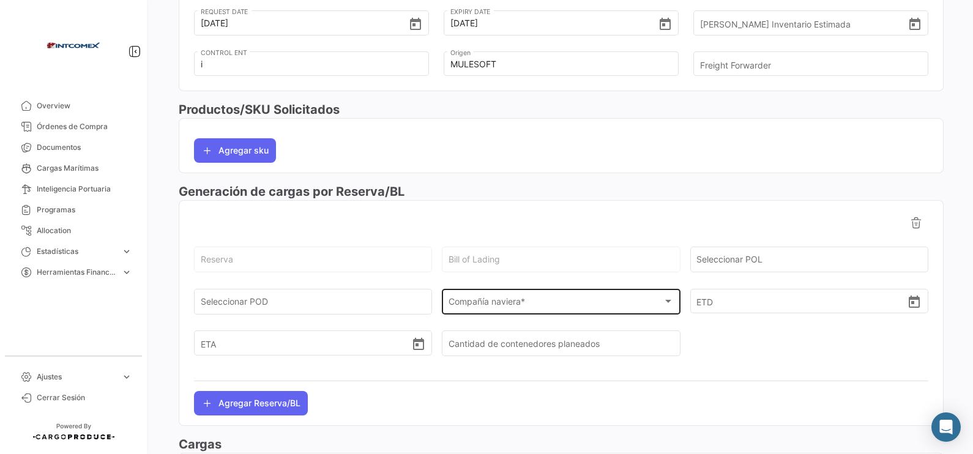
click at [575, 300] on div "Compañía naviera * Compañía naviera *" at bounding box center [561, 300] width 225 height 28
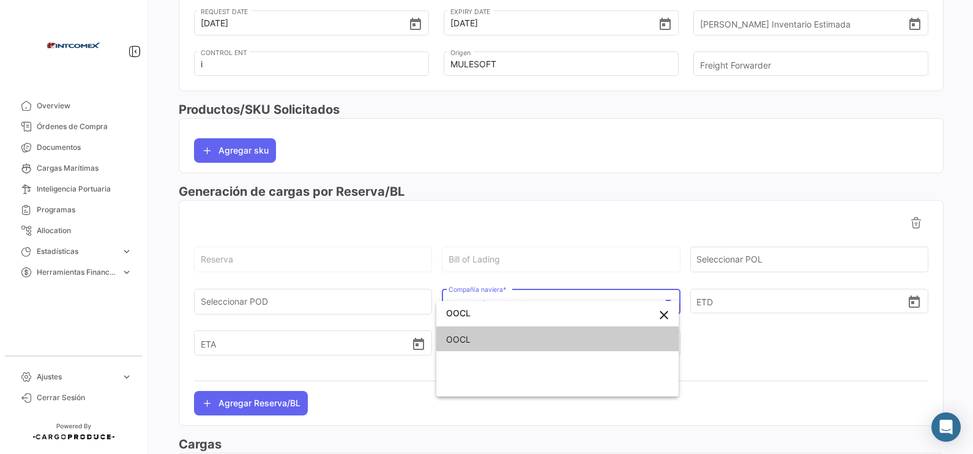
type input "OOCL"
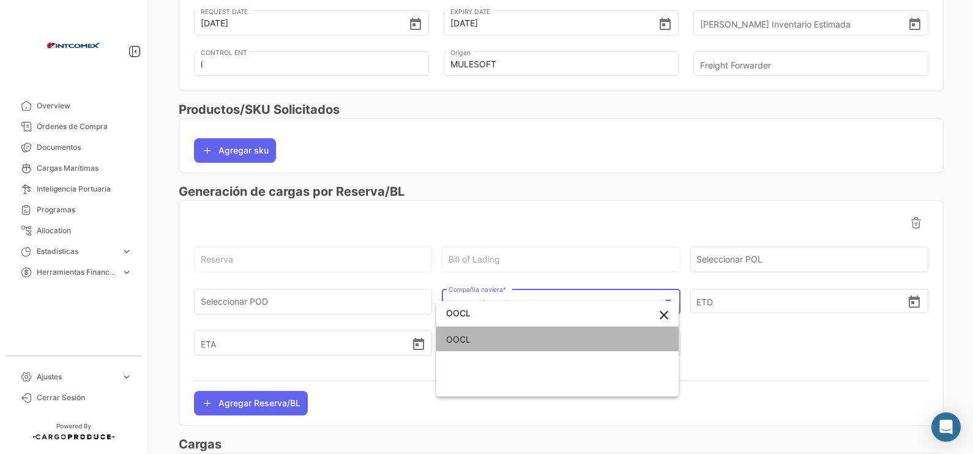
click at [583, 348] on span "OOCL" at bounding box center [557, 340] width 223 height 26
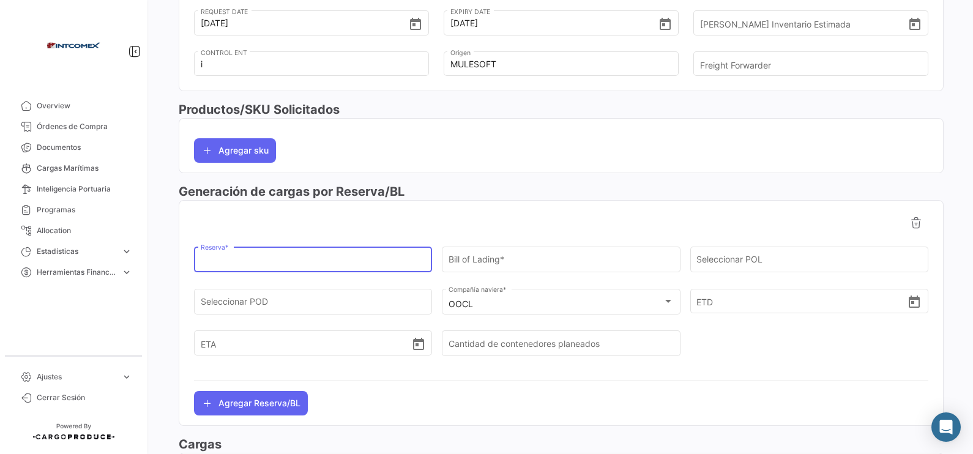
drag, startPoint x: 287, startPoint y: 260, endPoint x: 288, endPoint y: 266, distance: 6.2
click at [287, 261] on input "Reserva *" at bounding box center [313, 262] width 225 height 10
paste input "2312441720"
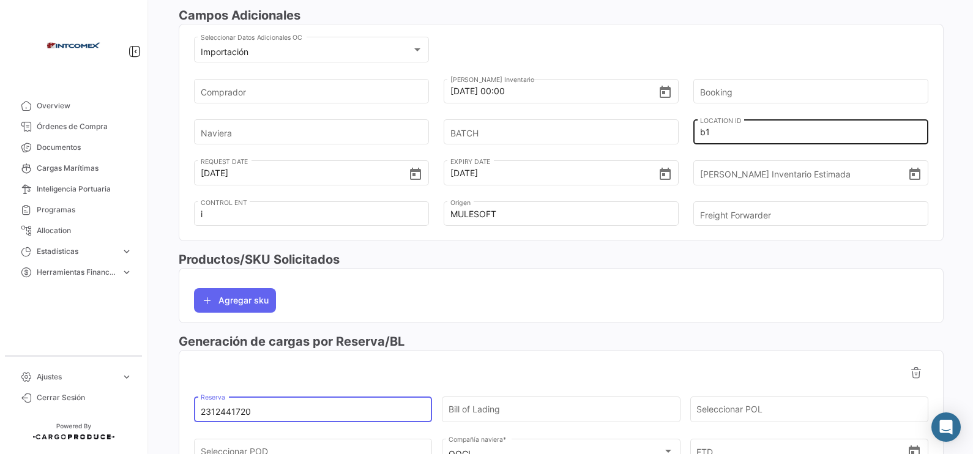
scroll to position [361, 0]
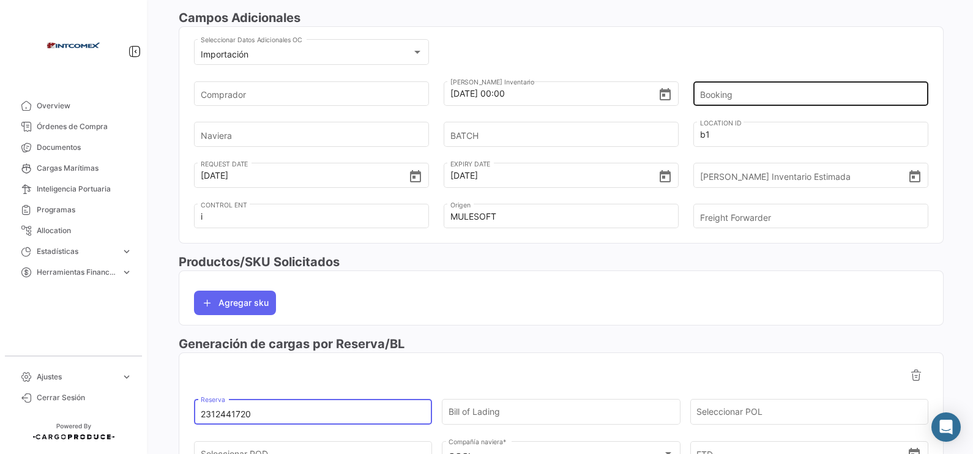
type input "2312441720"
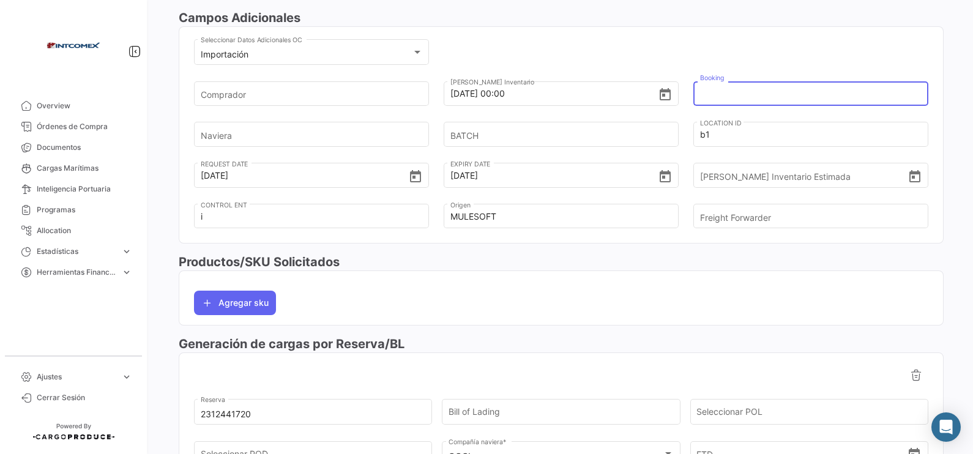
click at [843, 99] on input "Booking" at bounding box center [805, 93] width 211 height 43
paste input "2312441720"
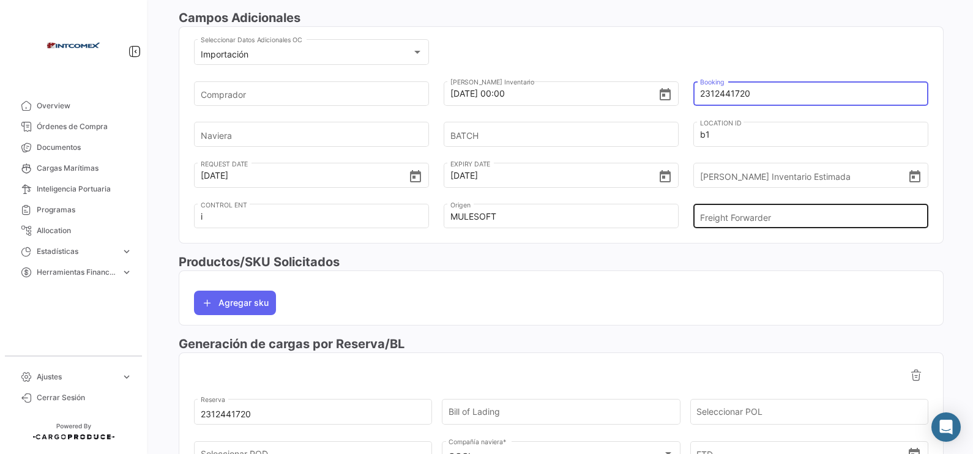
type input "2312441720"
click at [774, 214] on input "Freight Forwarder" at bounding box center [805, 216] width 211 height 43
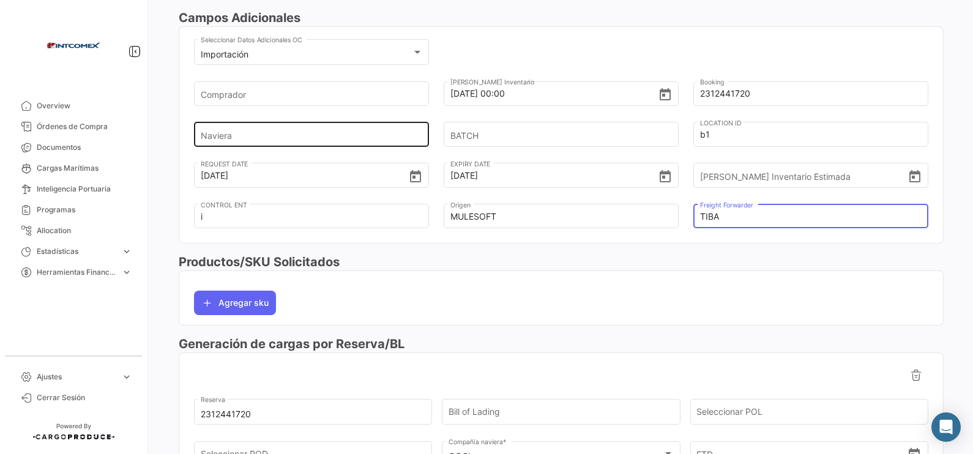
type input "TIBA"
click at [251, 135] on input "Naviera" at bounding box center [306, 134] width 211 height 43
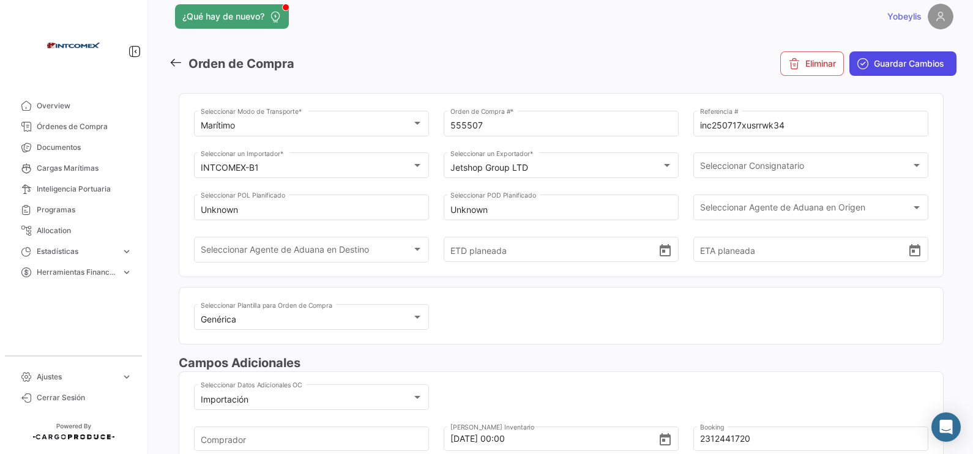
scroll to position [0, 0]
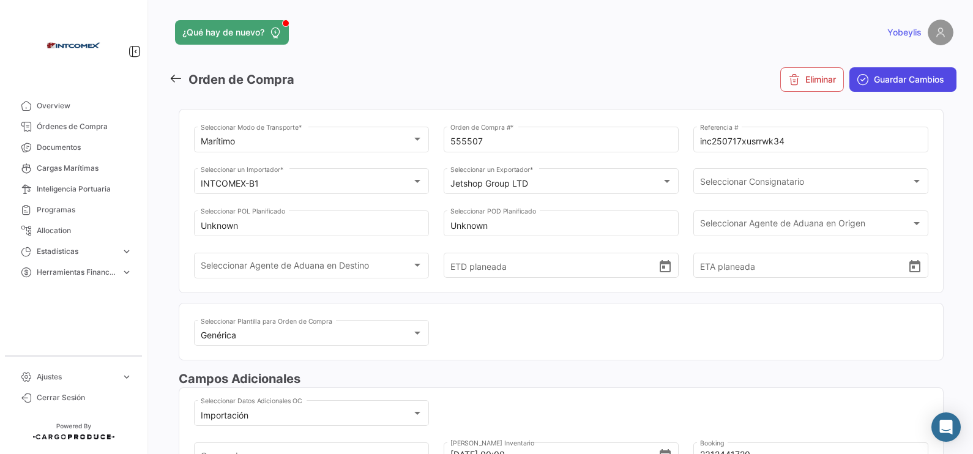
type input "OOCL"
click at [891, 81] on span "Guardar Cambios" at bounding box center [909, 79] width 70 height 12
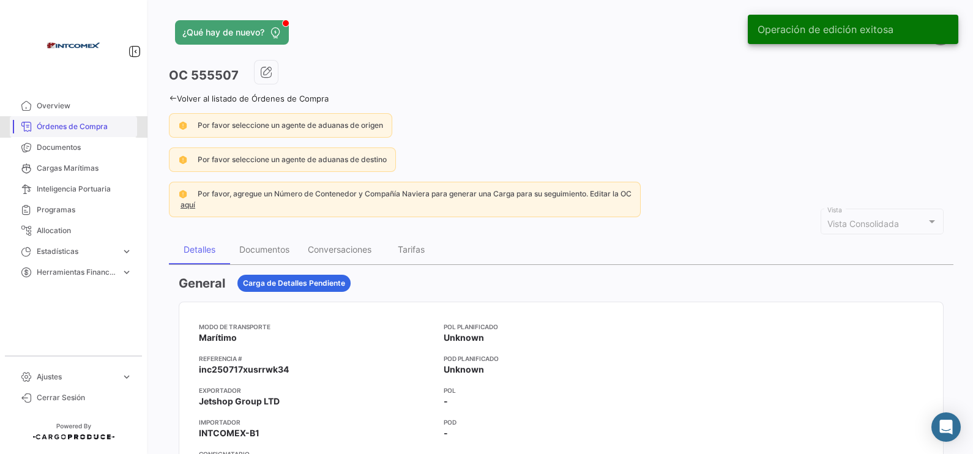
click at [86, 130] on span "Órdenes de Compra" at bounding box center [84, 126] width 95 height 11
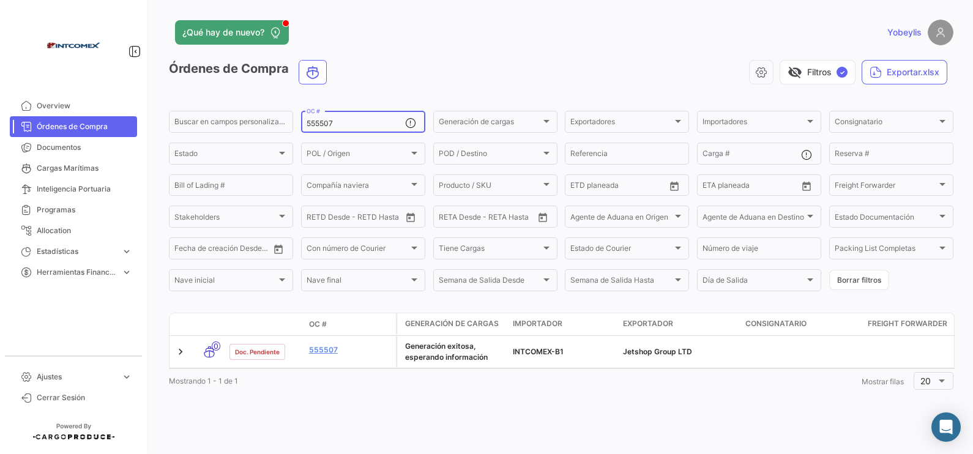
drag, startPoint x: 354, startPoint y: 121, endPoint x: 226, endPoint y: 107, distance: 128.7
click at [226, 107] on app-list-header "Órdenes de Compra visibility_off Filtros ✓ Exportar.xlsx Buscar en [PERSON_NAME…" at bounding box center [561, 176] width 784 height 233
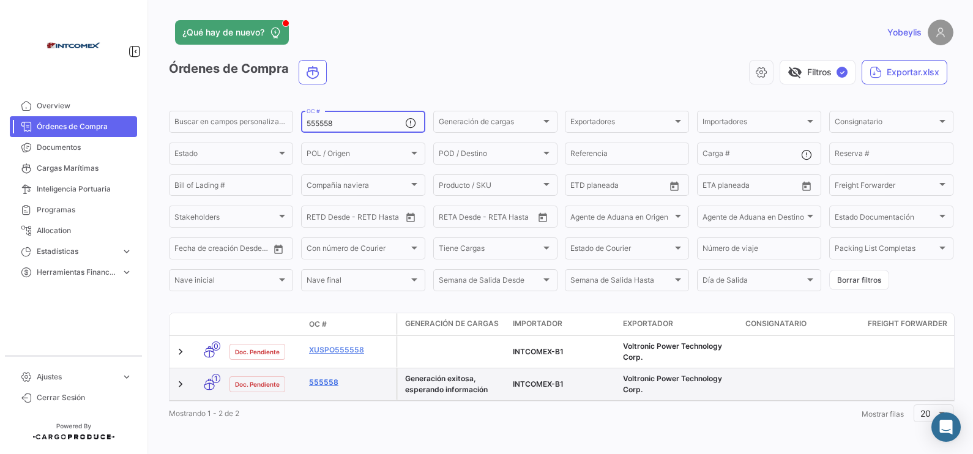
type input "555558"
click at [333, 382] on link "555558" at bounding box center [350, 382] width 82 height 11
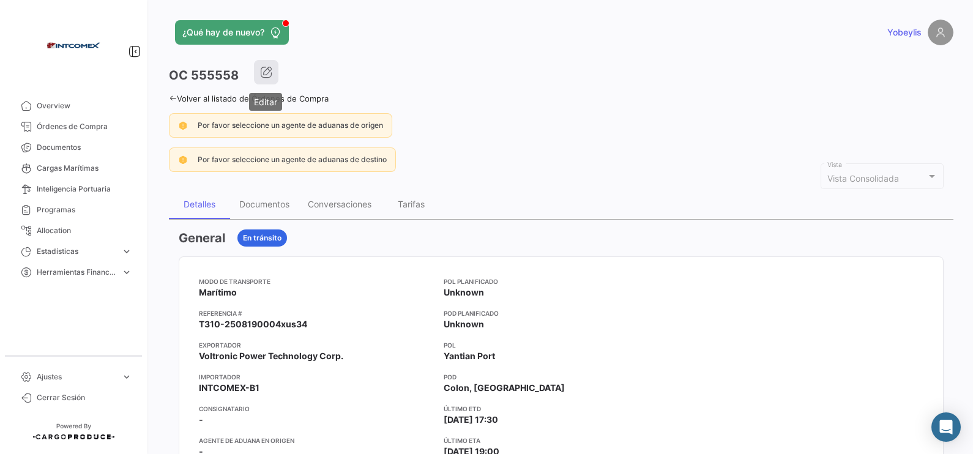
click at [261, 72] on icon "button" at bounding box center [266, 72] width 12 height 12
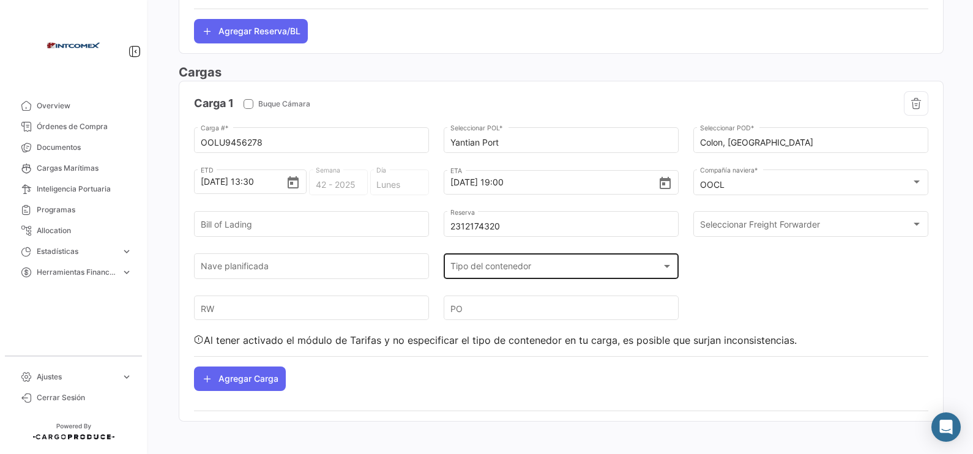
scroll to position [977, 0]
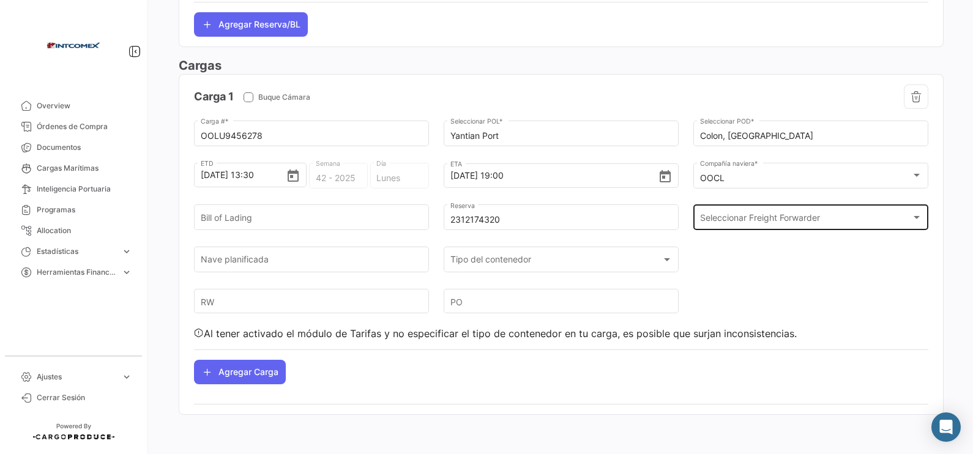
click at [740, 216] on span "Seleccionar Freight Forwarder" at bounding box center [805, 220] width 211 height 10
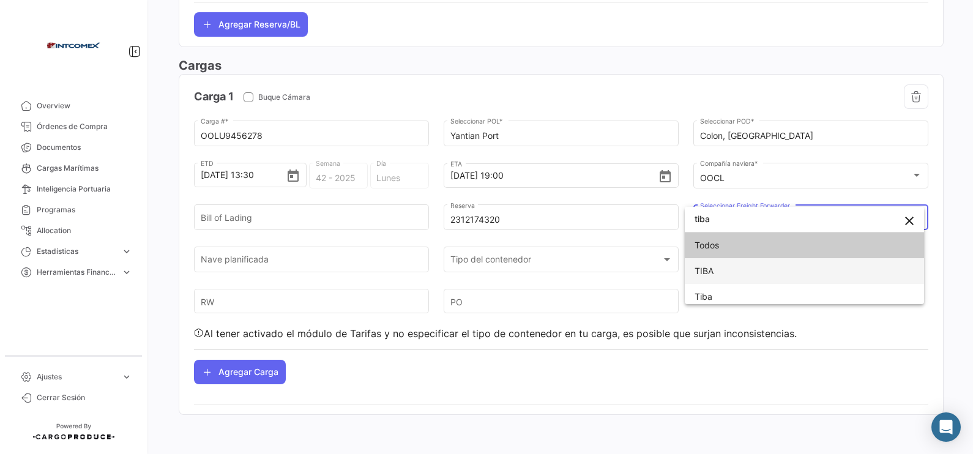
type input "tiba"
click at [729, 272] on span "TIBA" at bounding box center [804, 271] width 220 height 26
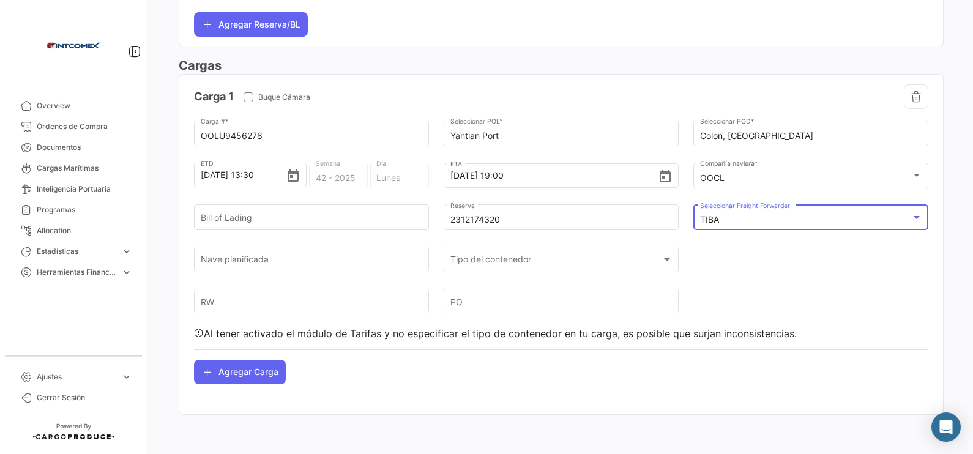
click at [796, 281] on div "OOLU9456278 Carga # * Yantian Port Seleccionar POL * [GEOGRAPHIC_DATA], [GEOGRA…" at bounding box center [561, 230] width 734 height 222
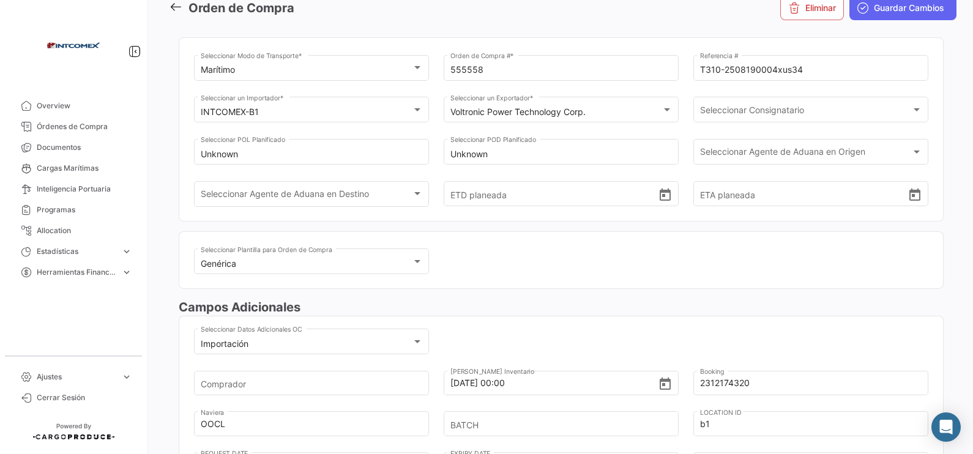
scroll to position [0, 0]
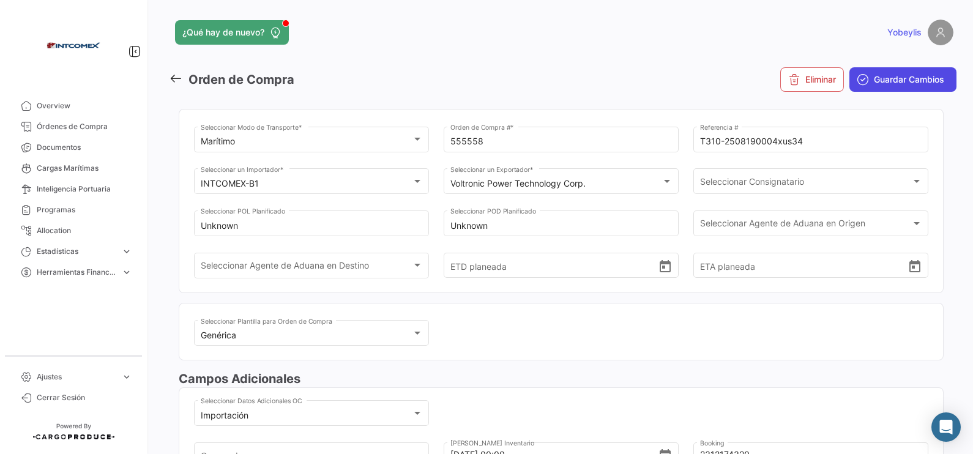
click at [884, 78] on span "Guardar Cambios" at bounding box center [909, 79] width 70 height 12
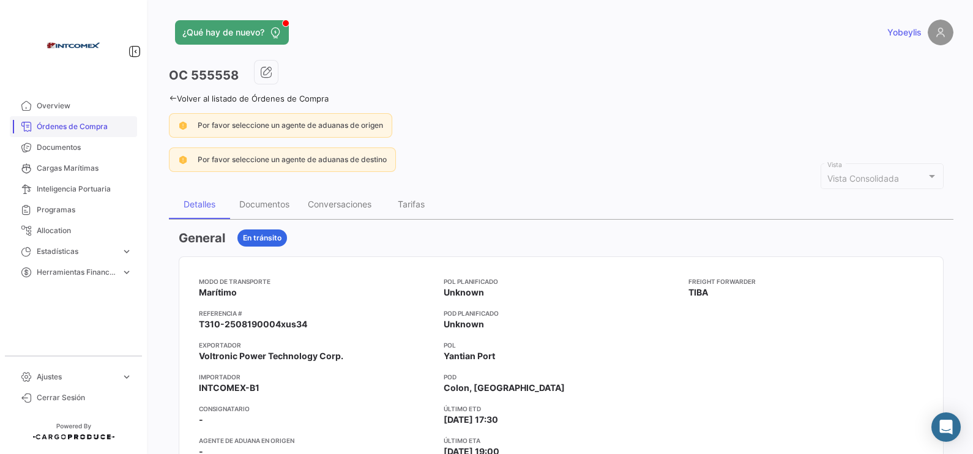
click at [65, 131] on span "Órdenes de Compra" at bounding box center [84, 126] width 95 height 11
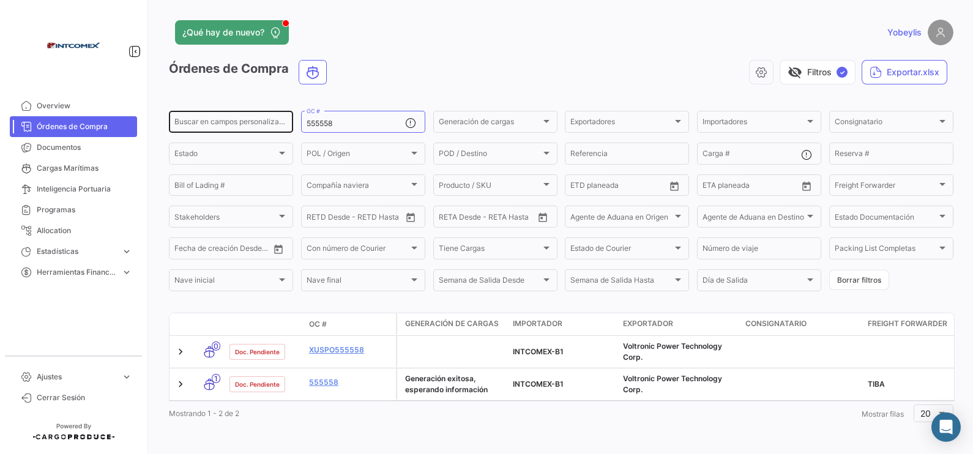
drag, startPoint x: 355, startPoint y: 122, endPoint x: 223, endPoint y: 116, distance: 131.7
click at [0, 0] on div "Buscar en [PERSON_NAME] personalizados... 555558 OC # Generación [PERSON_NAME] …" at bounding box center [0, 0] width 0 height 0
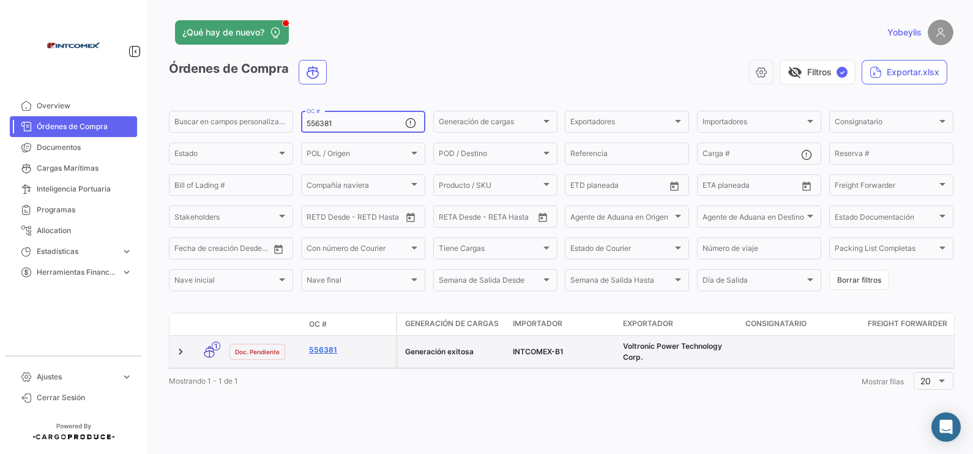
type input "556381"
click at [320, 349] on link "556381" at bounding box center [350, 349] width 82 height 11
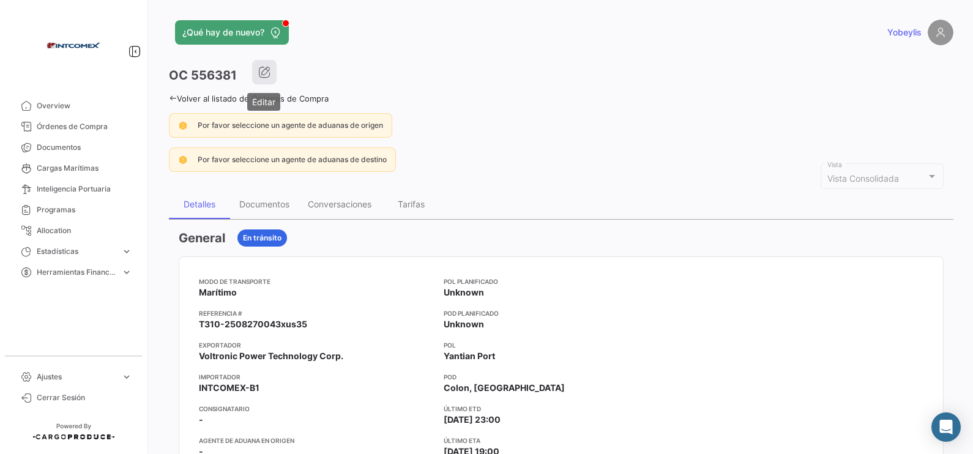
click at [269, 76] on icon "button" at bounding box center [264, 72] width 12 height 12
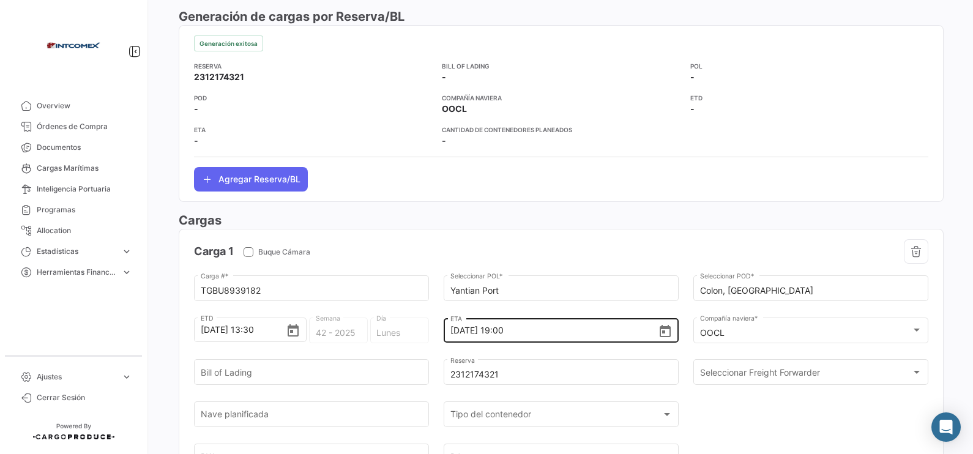
scroll to position [841, 0]
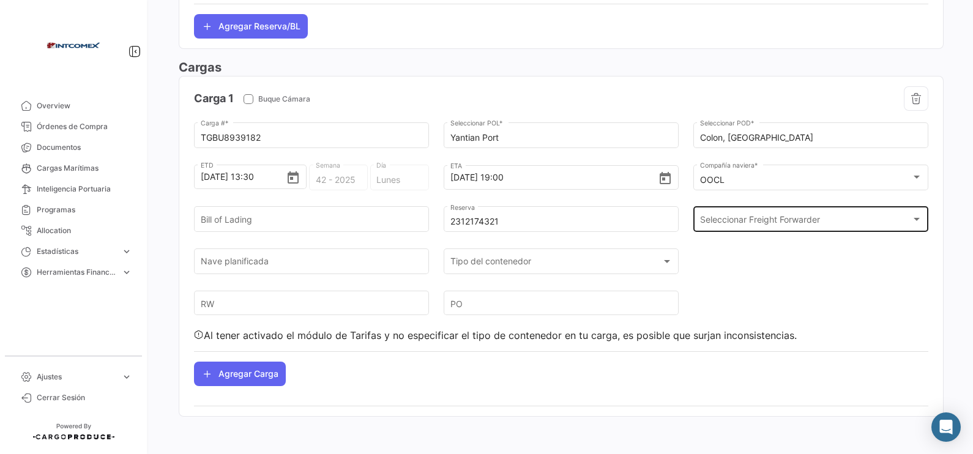
click at [850, 227] on div "Seleccionar Freight Forwarder" at bounding box center [805, 222] width 211 height 10
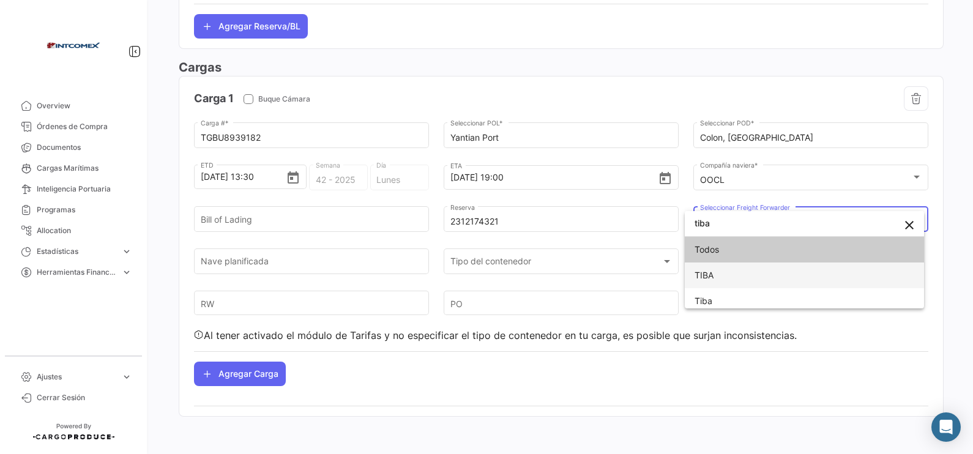
type input "tiba"
click at [791, 265] on span "TIBA" at bounding box center [804, 275] width 220 height 26
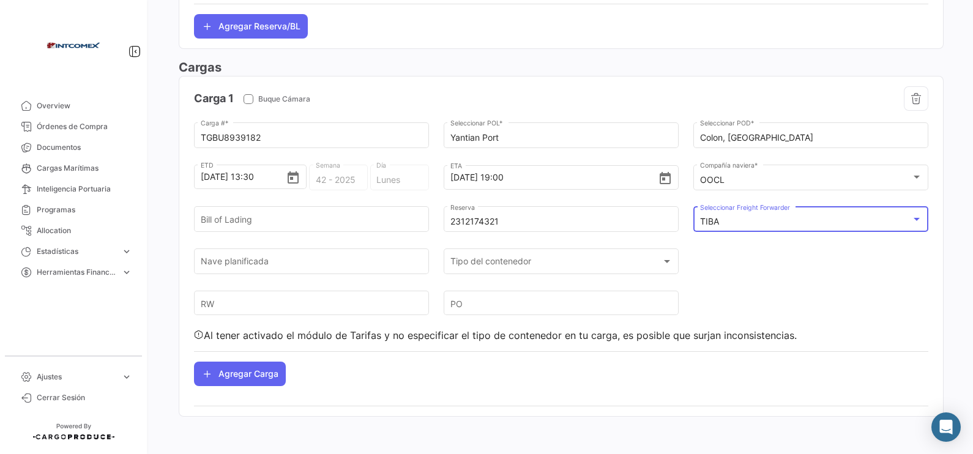
click at [819, 267] on div "TGBU8939182 Carga # * Yantian Port Seleccionar POL * Colon, [GEOGRAPHIC_DATA] S…" at bounding box center [561, 232] width 734 height 222
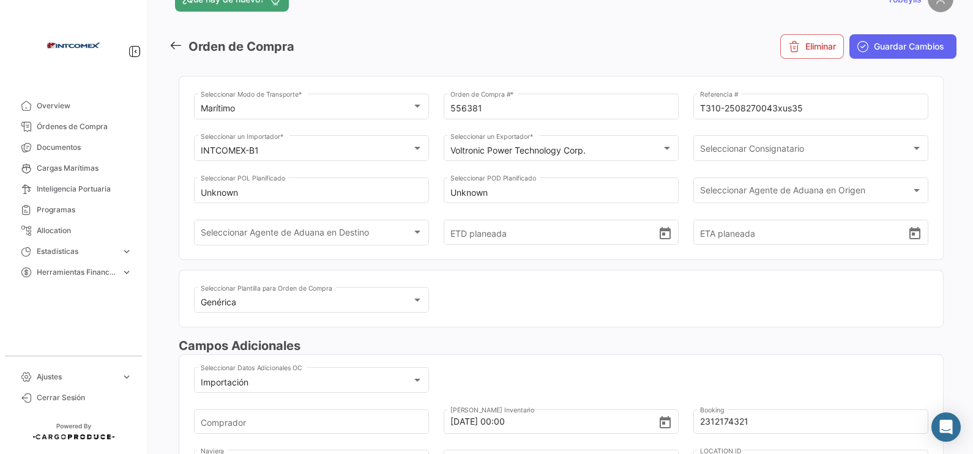
scroll to position [0, 0]
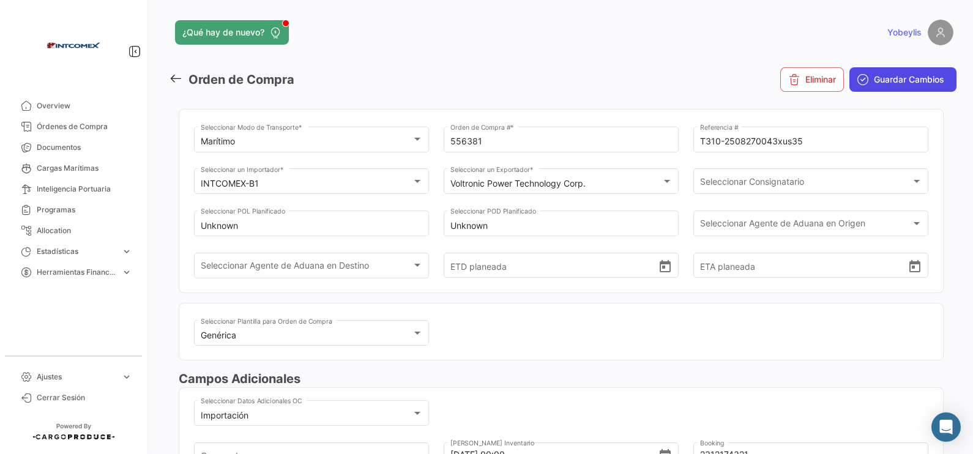
click at [893, 83] on span "Guardar Cambios" at bounding box center [909, 79] width 70 height 12
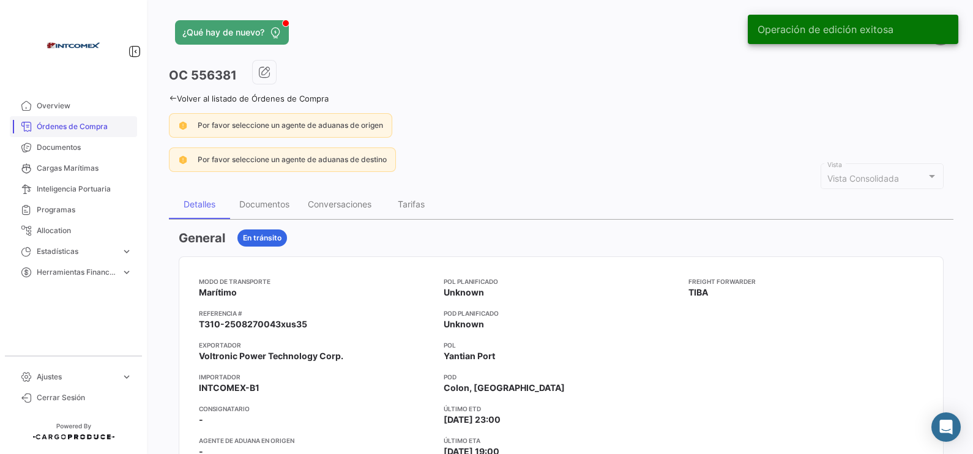
click at [73, 128] on span "Órdenes de Compra" at bounding box center [84, 126] width 95 height 11
